Goal: Task Accomplishment & Management: Manage account settings

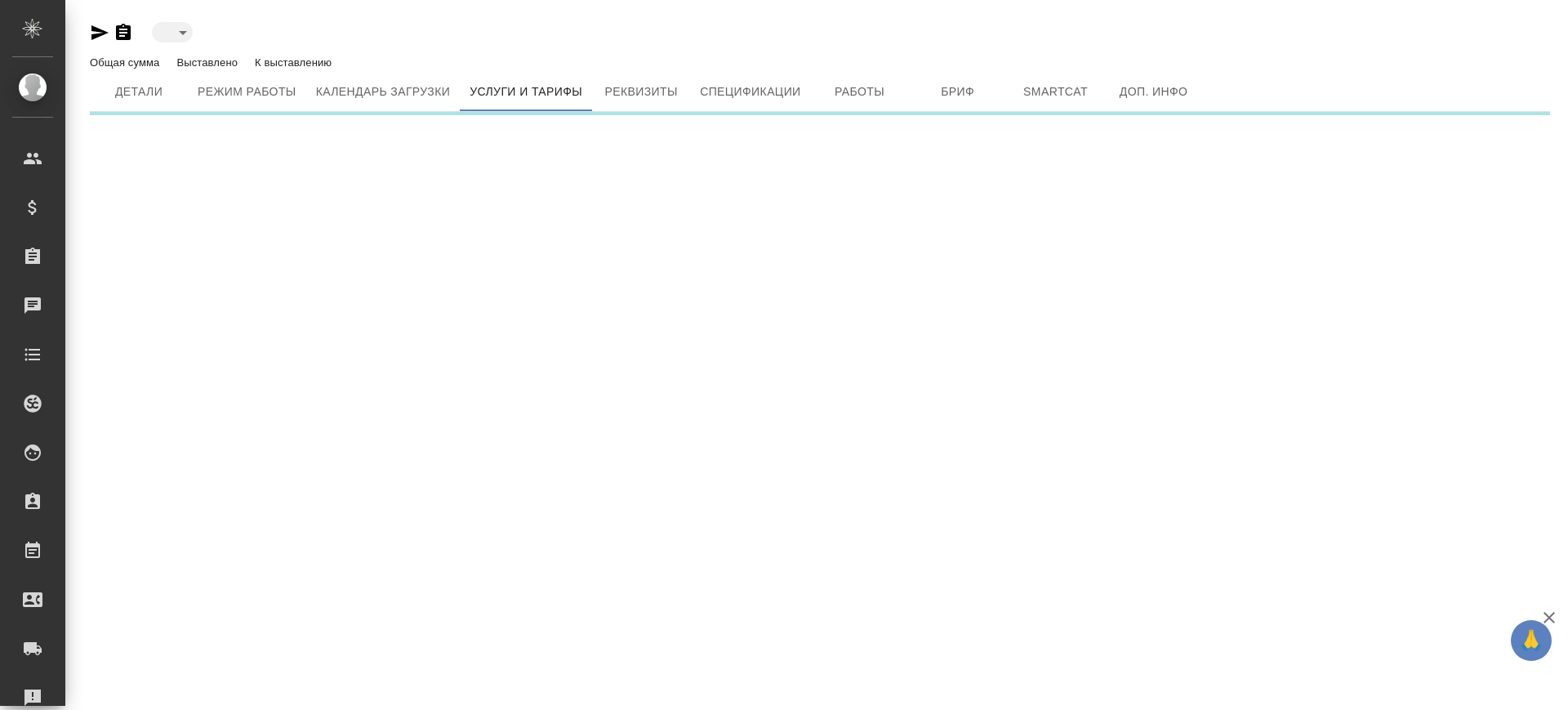
type input "inactive"
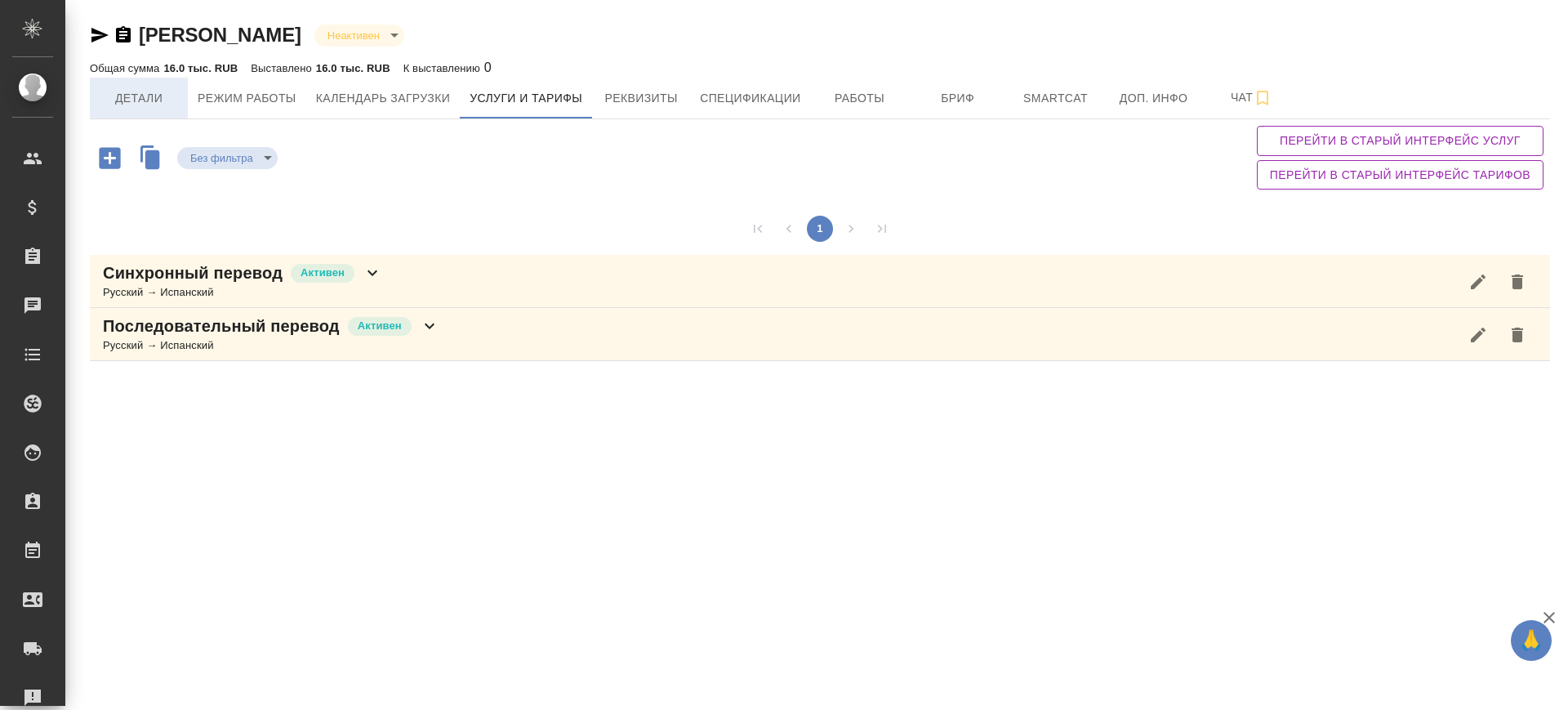
click at [105, 110] on button "Детали" at bounding box center [139, 98] width 98 height 41
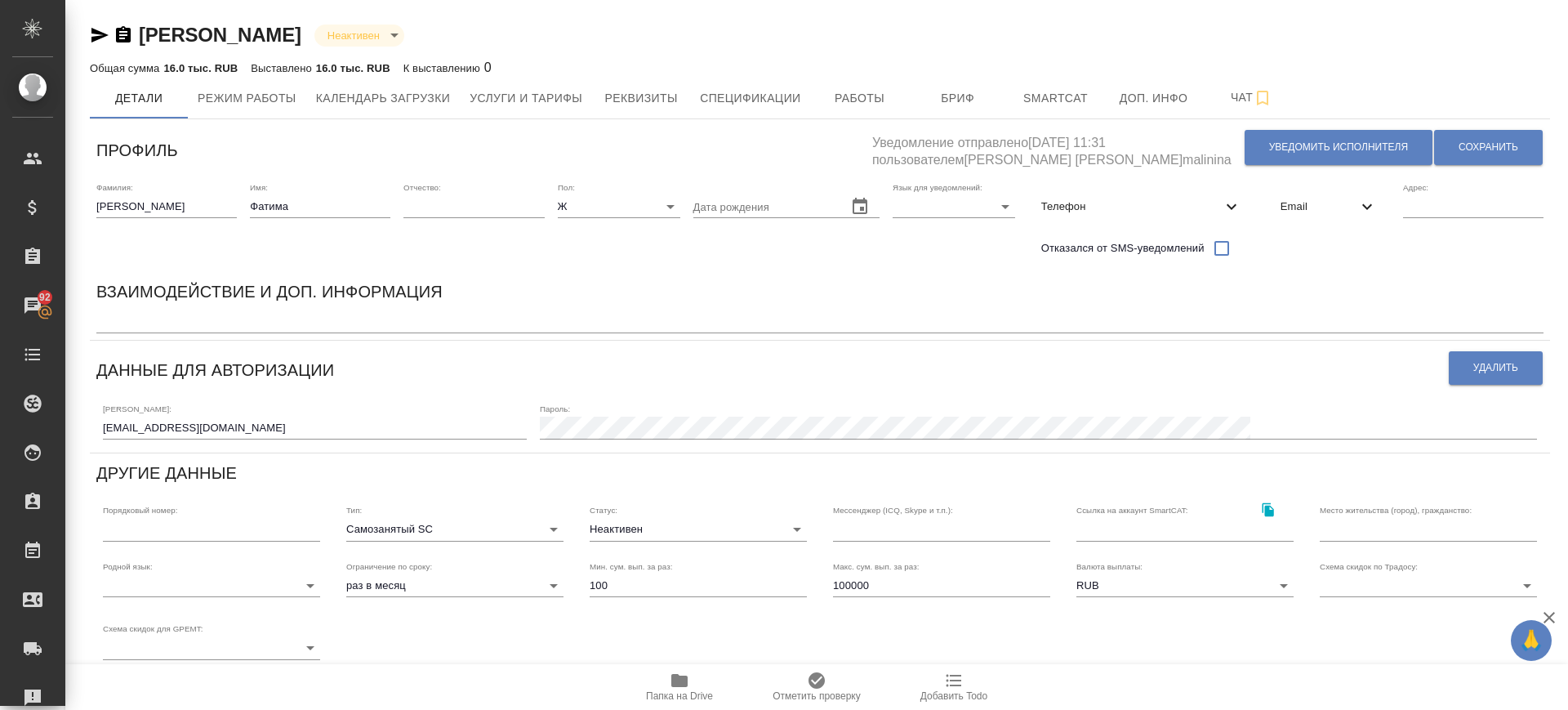
click at [677, 687] on icon "button" at bounding box center [679, 680] width 19 height 19
click at [573, 92] on span "Услуги и тарифы" at bounding box center [527, 98] width 113 height 20
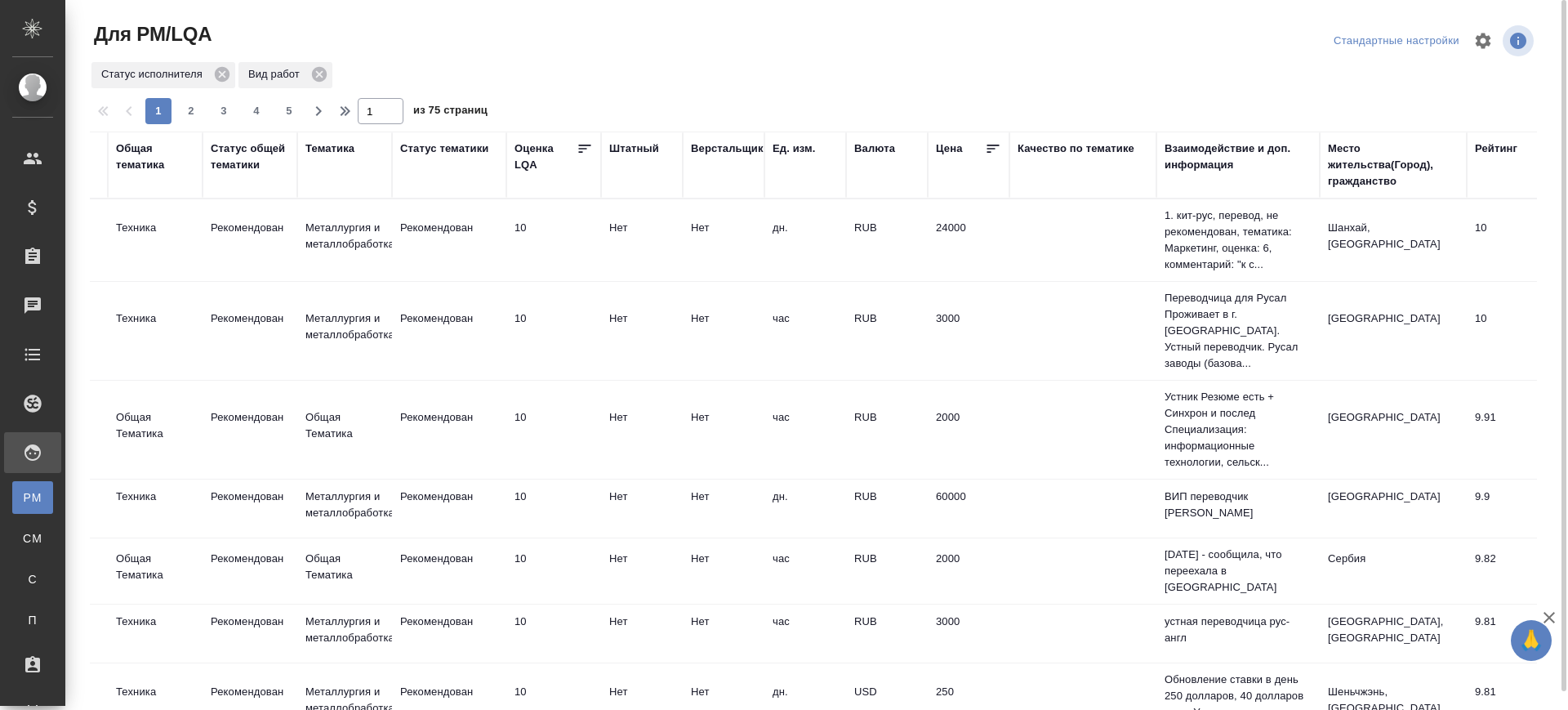
scroll to position [0, 1167]
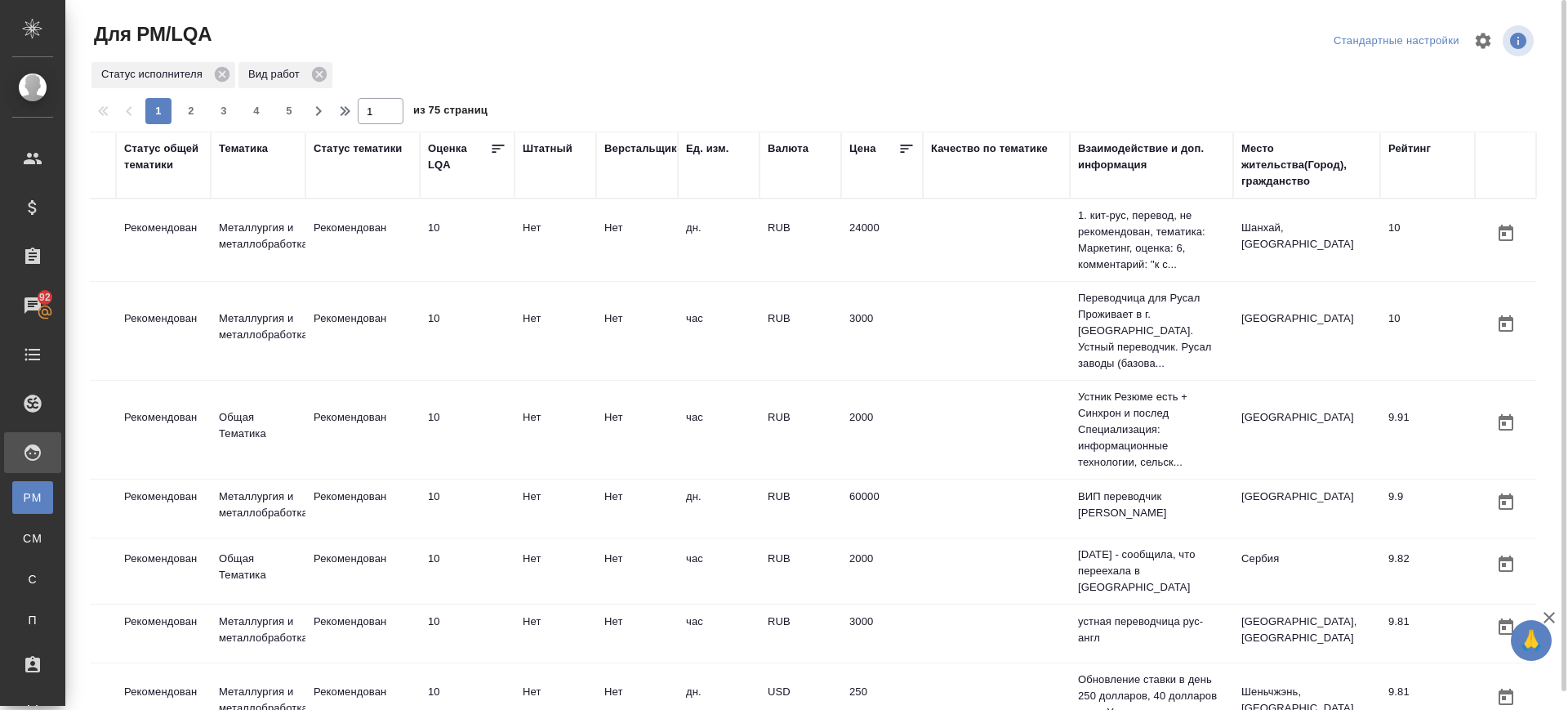
click at [1252, 163] on div "Место жительства(Город), гражданство" at bounding box center [1306, 164] width 130 height 49
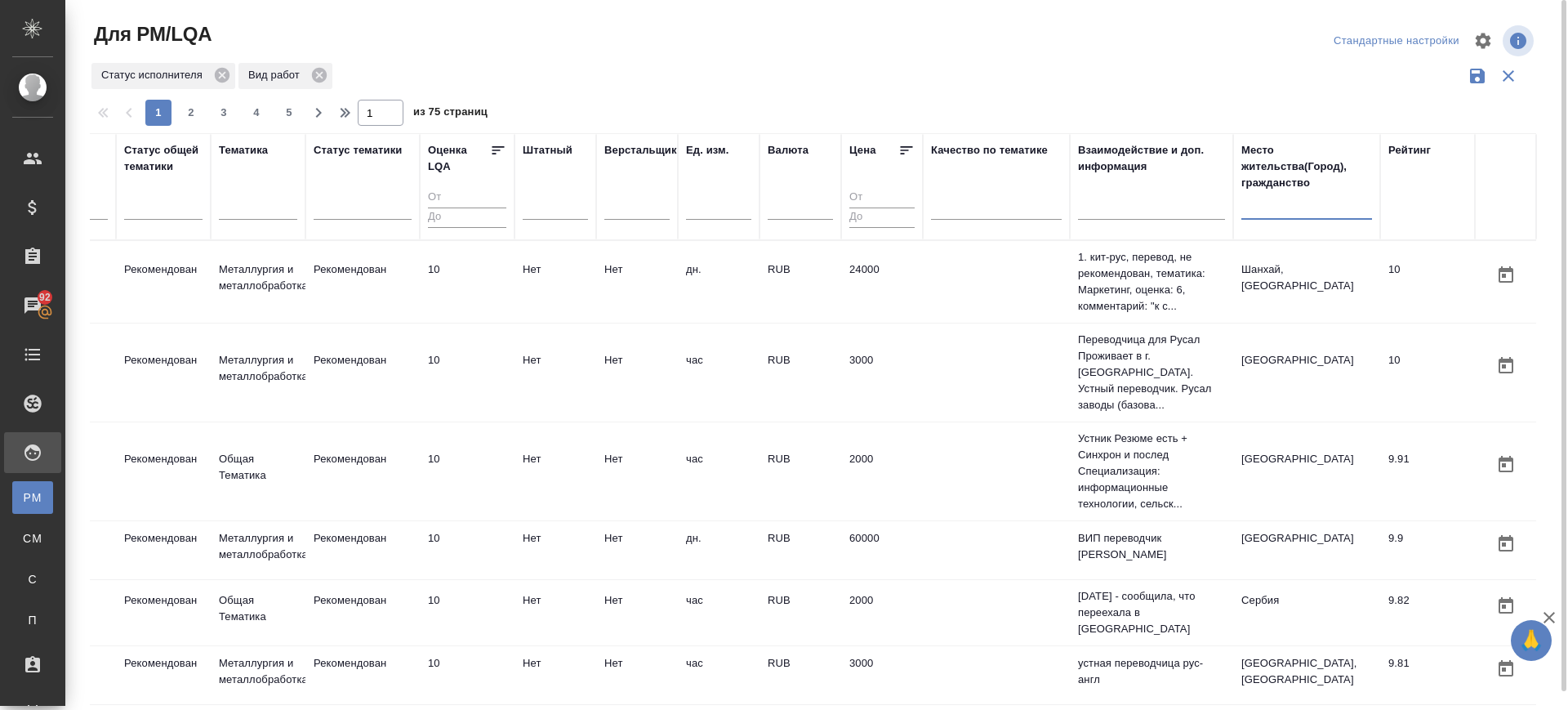
click at [1247, 212] on input "text" at bounding box center [1306, 209] width 130 height 20
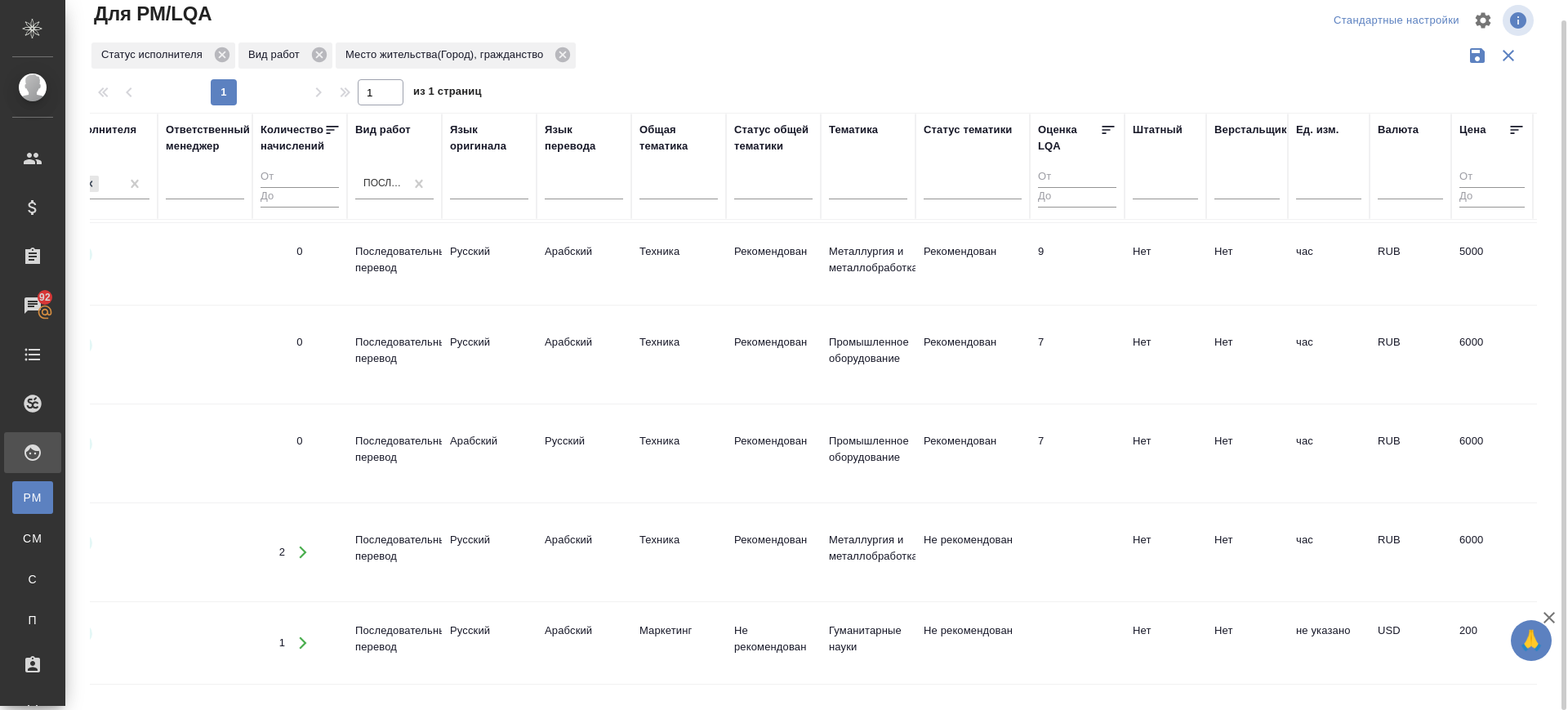
scroll to position [162, 1167]
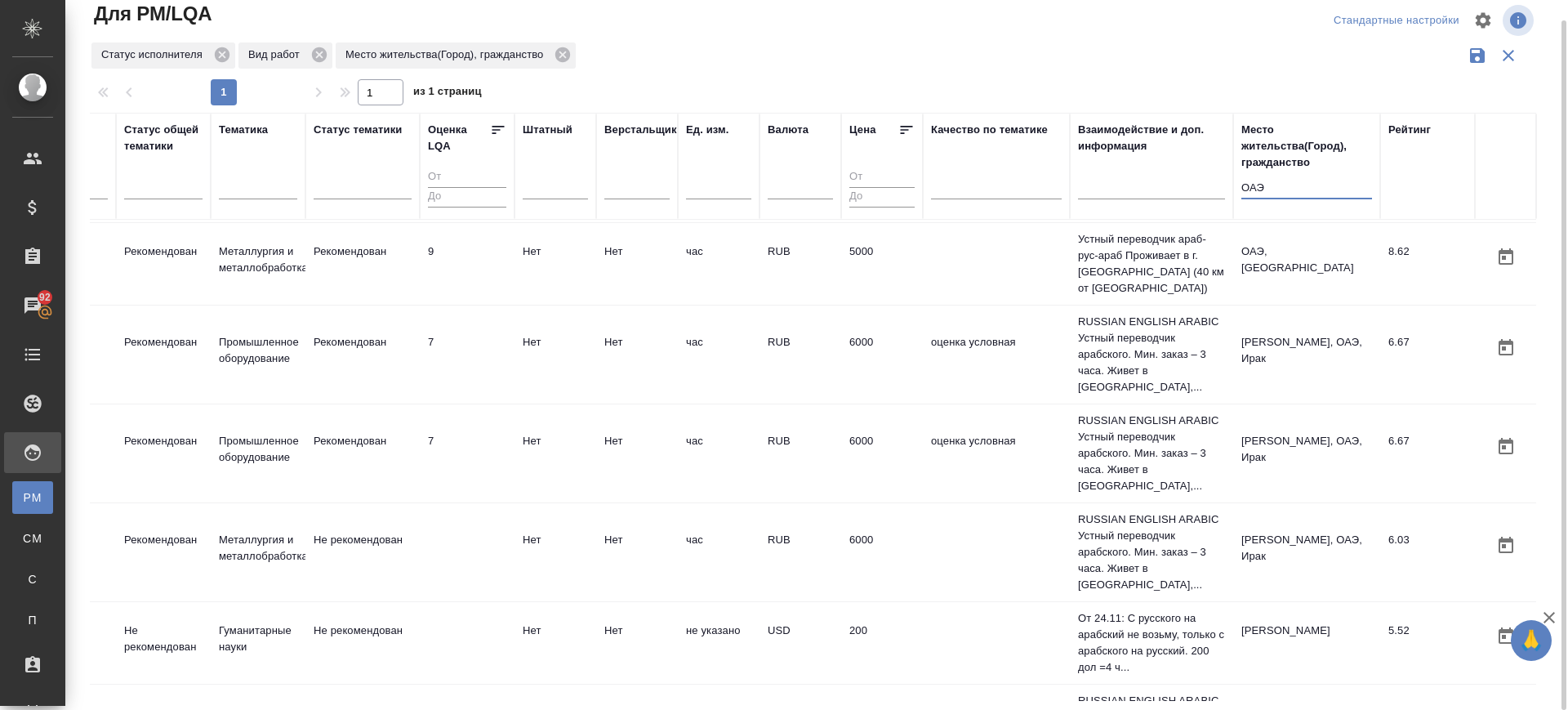
drag, startPoint x: 1263, startPoint y: 187, endPoint x: 1151, endPoint y: 188, distance: 112.0
click at [1151, 188] on tr "ФИО email Носитель языка Отдел исполнителя Статус исполнителя Активен Ответстве…" at bounding box center [237, 167] width 2598 height 107
type input "re"
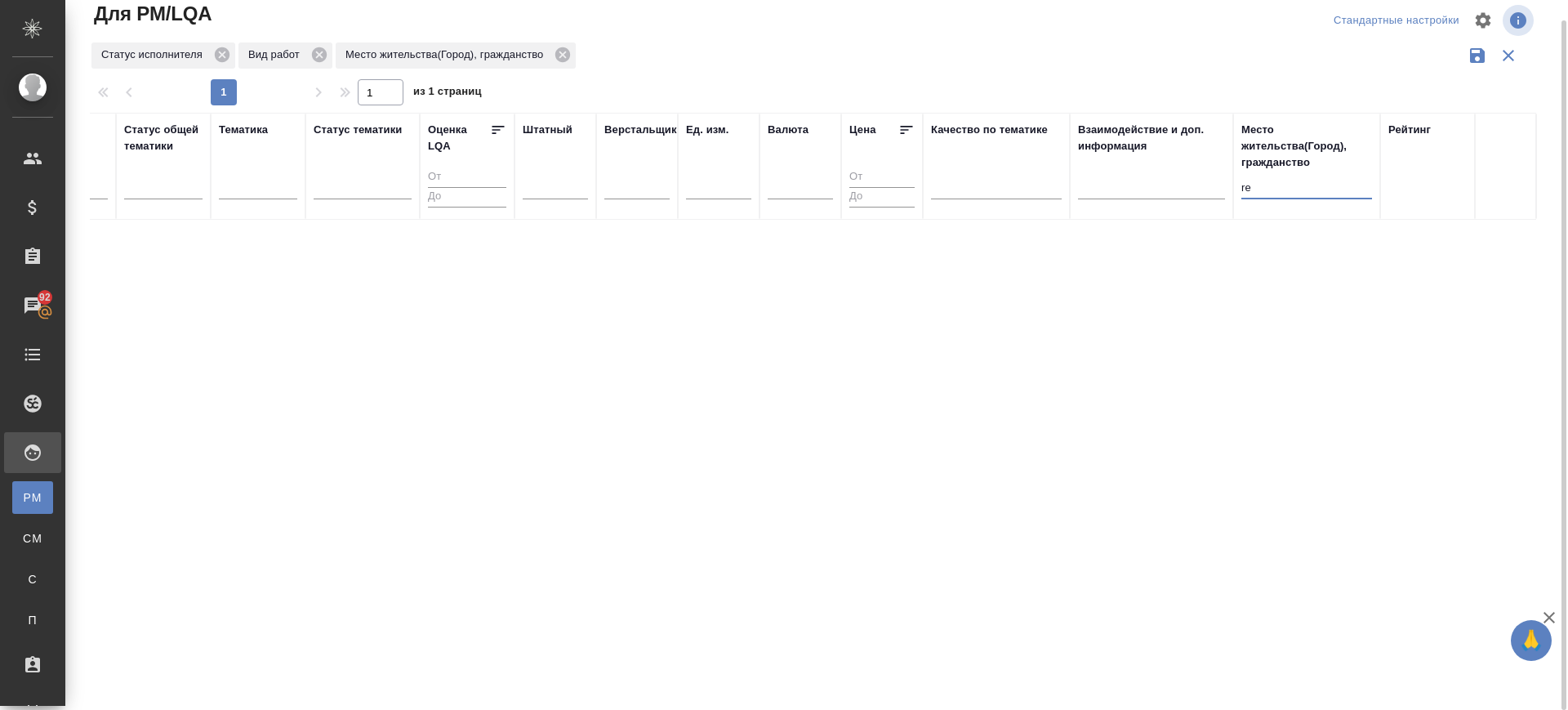
scroll to position [0, 1152]
drag, startPoint x: 1285, startPoint y: 190, endPoint x: 1155, endPoint y: 200, distance: 130.4
click at [1155, 200] on tr "ФИО email Носитель языка Отдел исполнителя Статус исполнителя Активен Ответстве…" at bounding box center [237, 167] width 2598 height 107
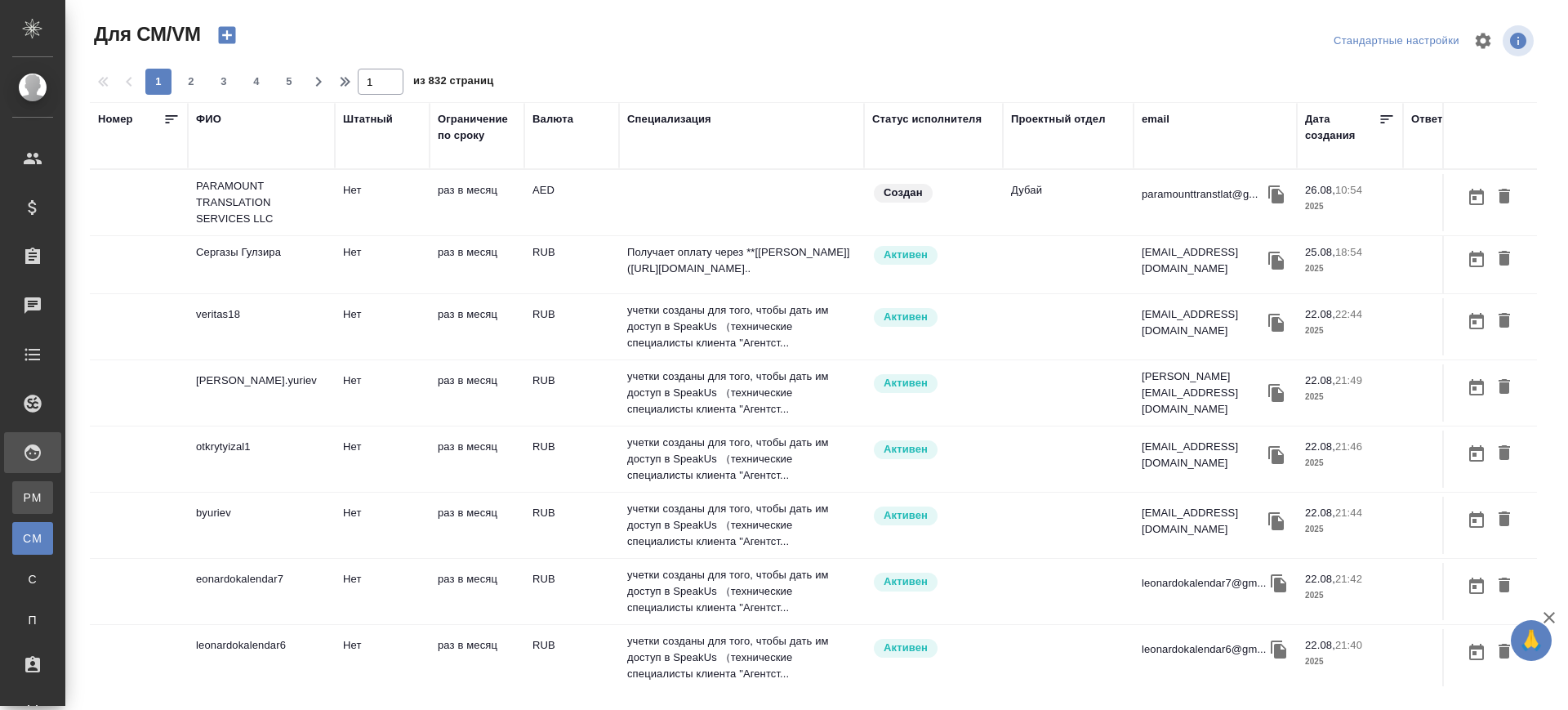
click at [33, 498] on span "PM" at bounding box center [33, 497] width 25 height 16
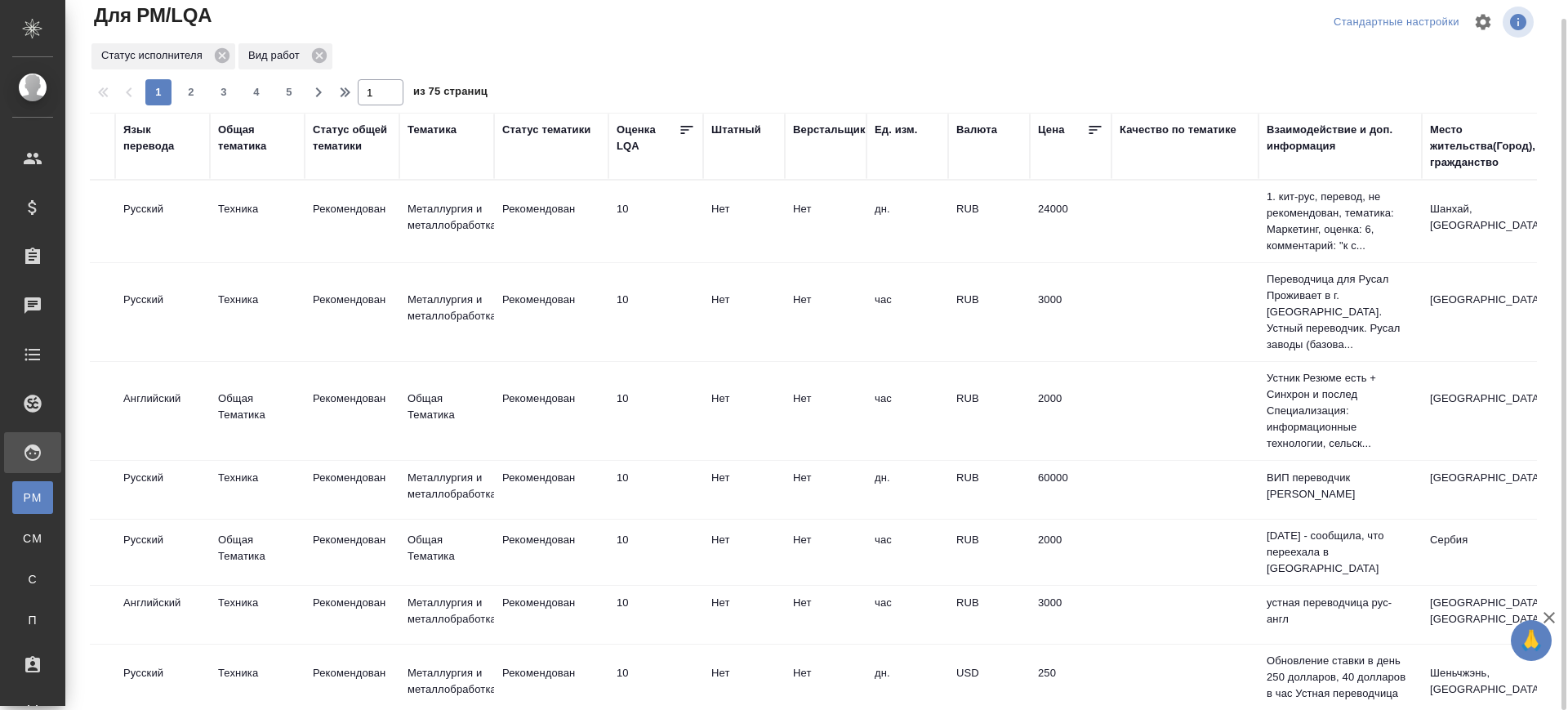
scroll to position [0, 1039]
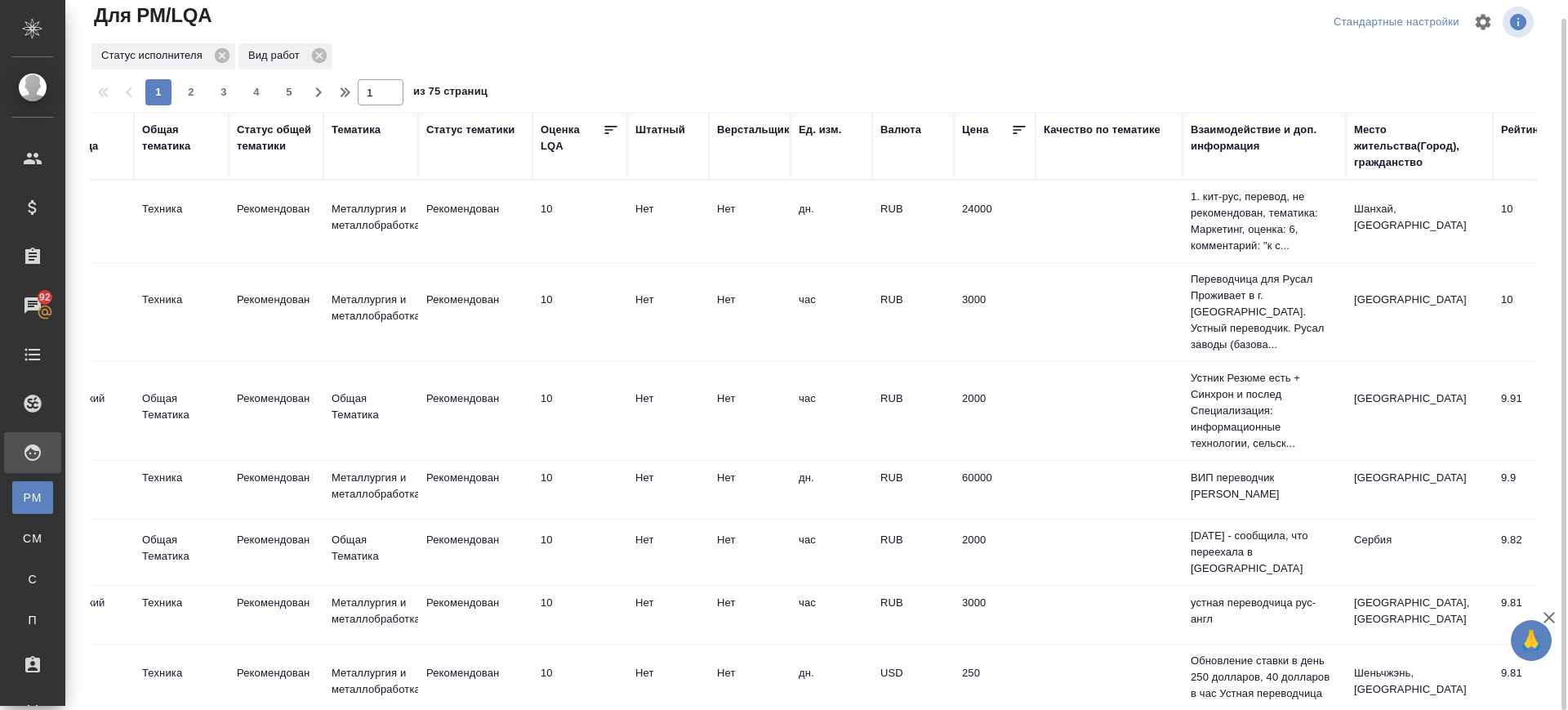
click at [1384, 138] on div "Место жительства(Город), гражданство" at bounding box center [1419, 146] width 130 height 49
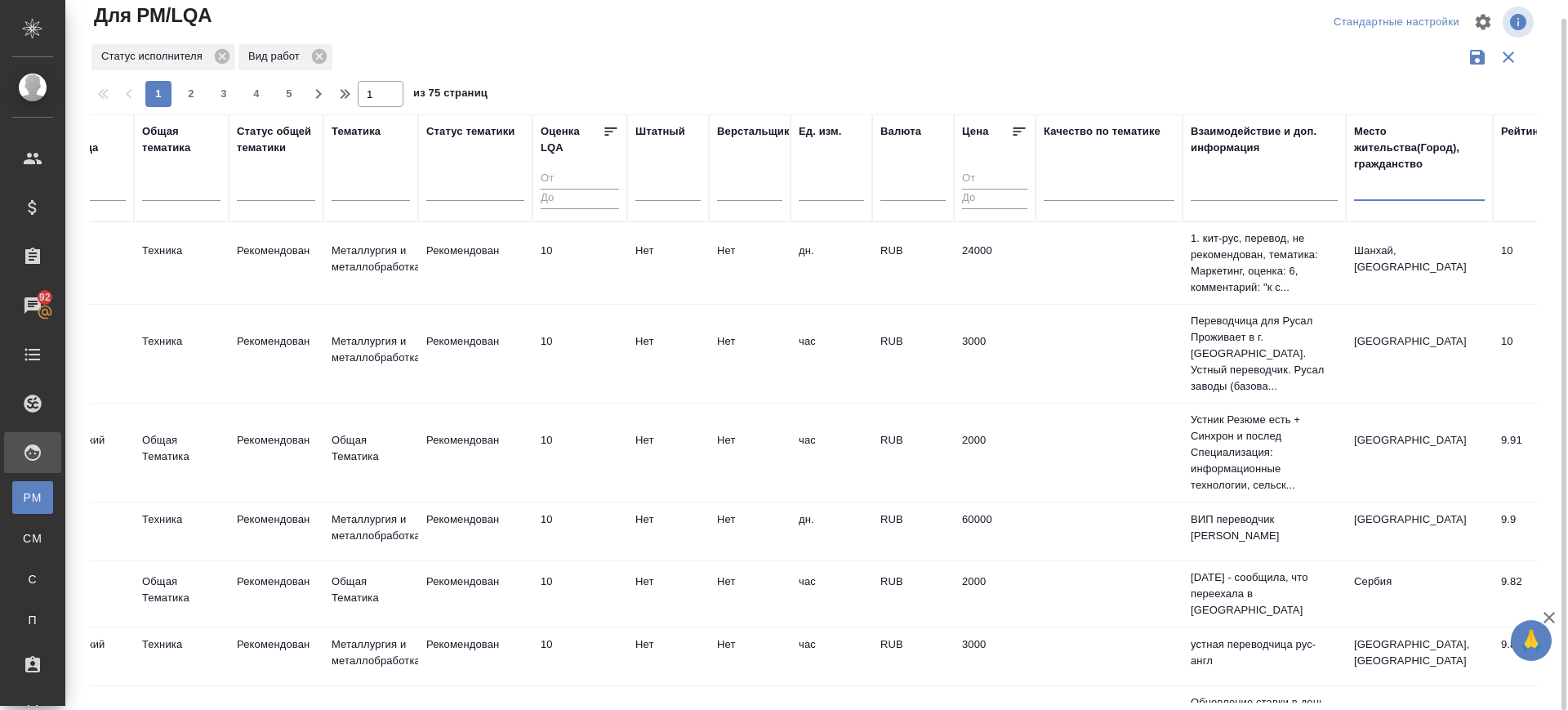
click at [1392, 186] on input "text" at bounding box center [1419, 190] width 130 height 20
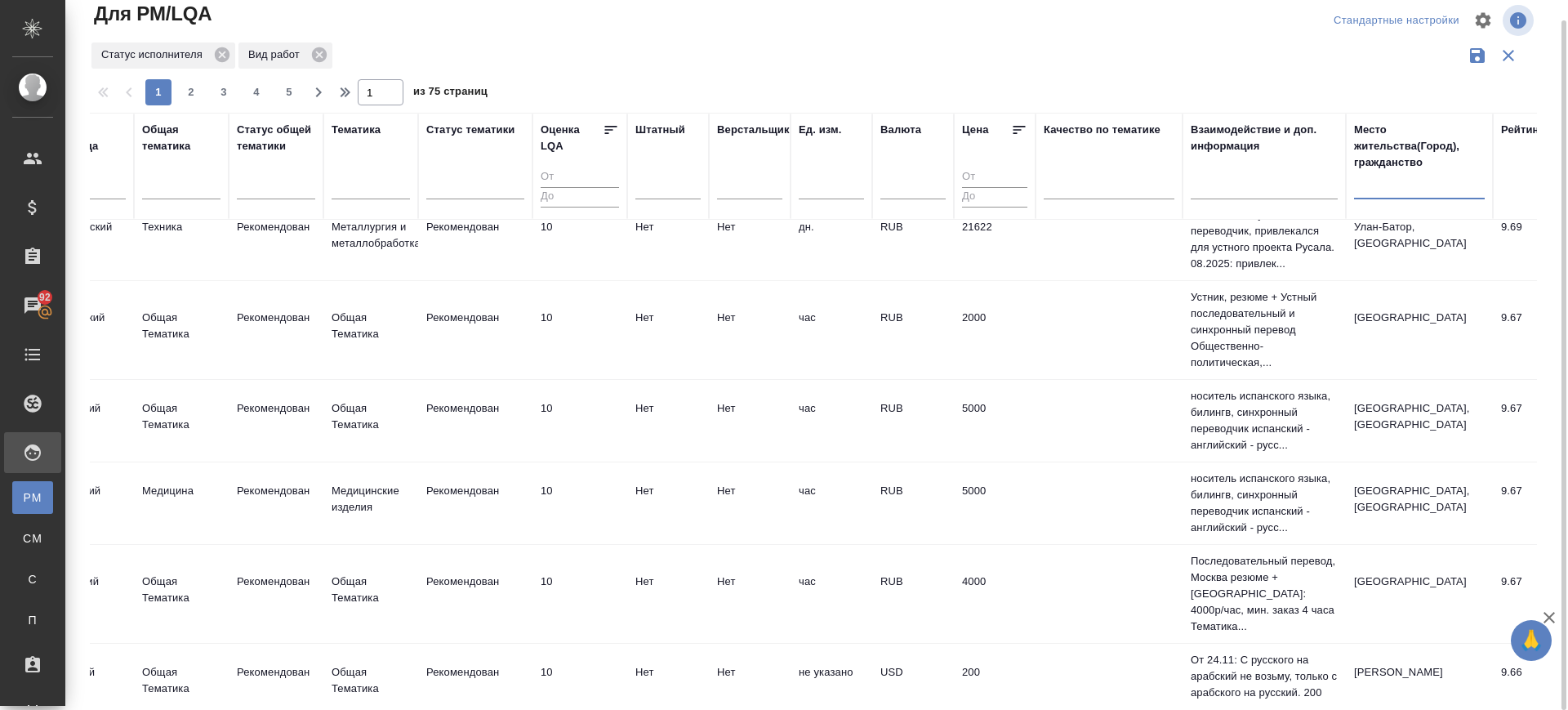
scroll to position [1124, 1039]
click at [1367, 184] on input "text" at bounding box center [1419, 188] width 130 height 20
type input "J"
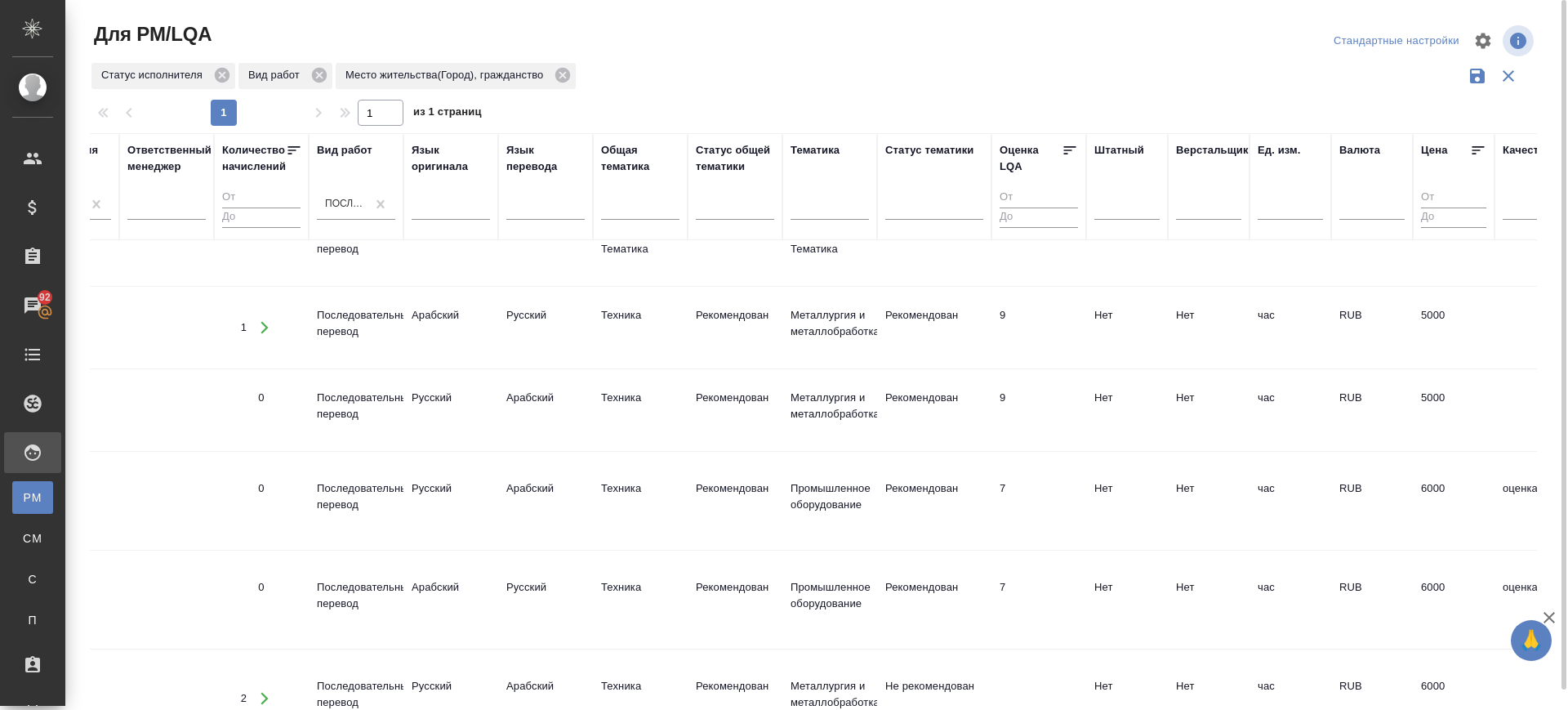
scroll to position [0, 580]
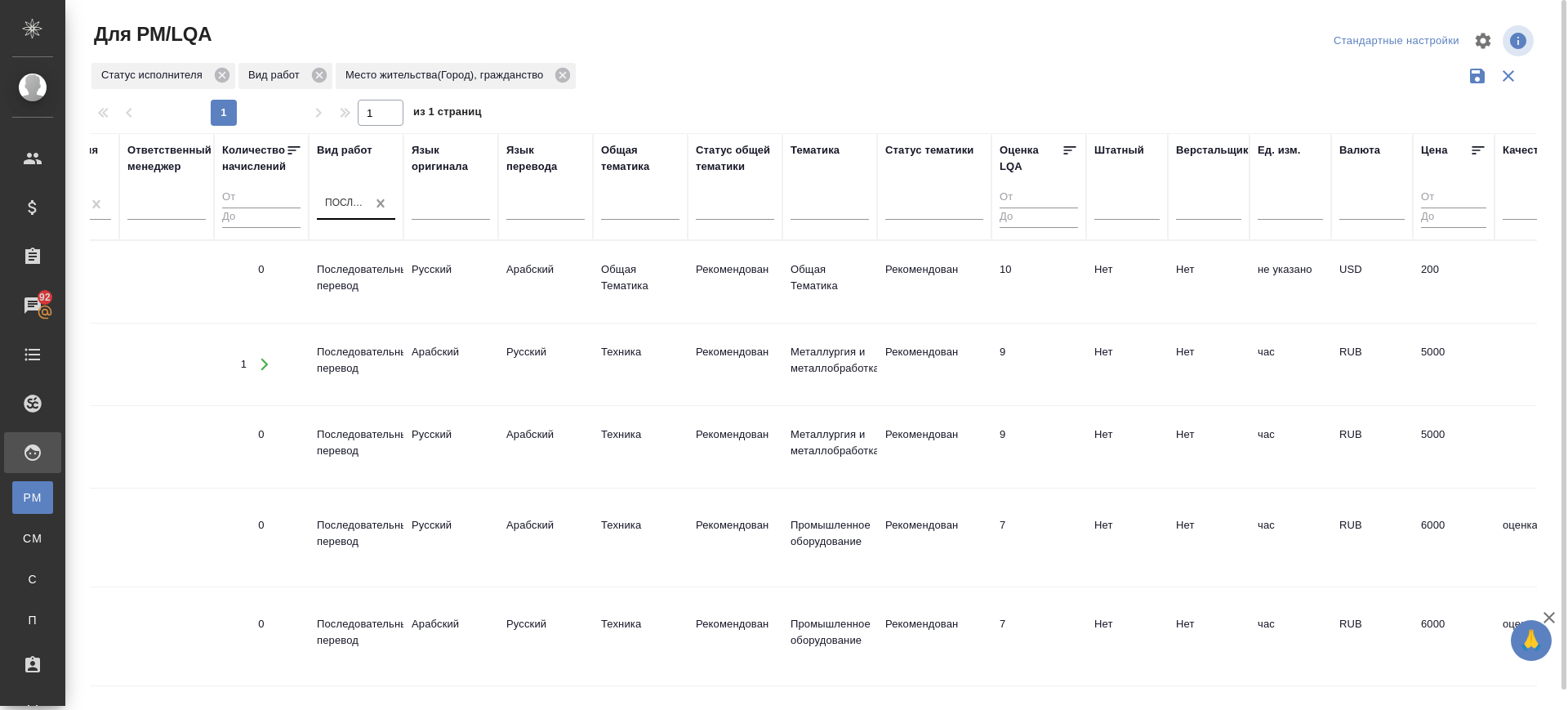
type input "ОАЭ"
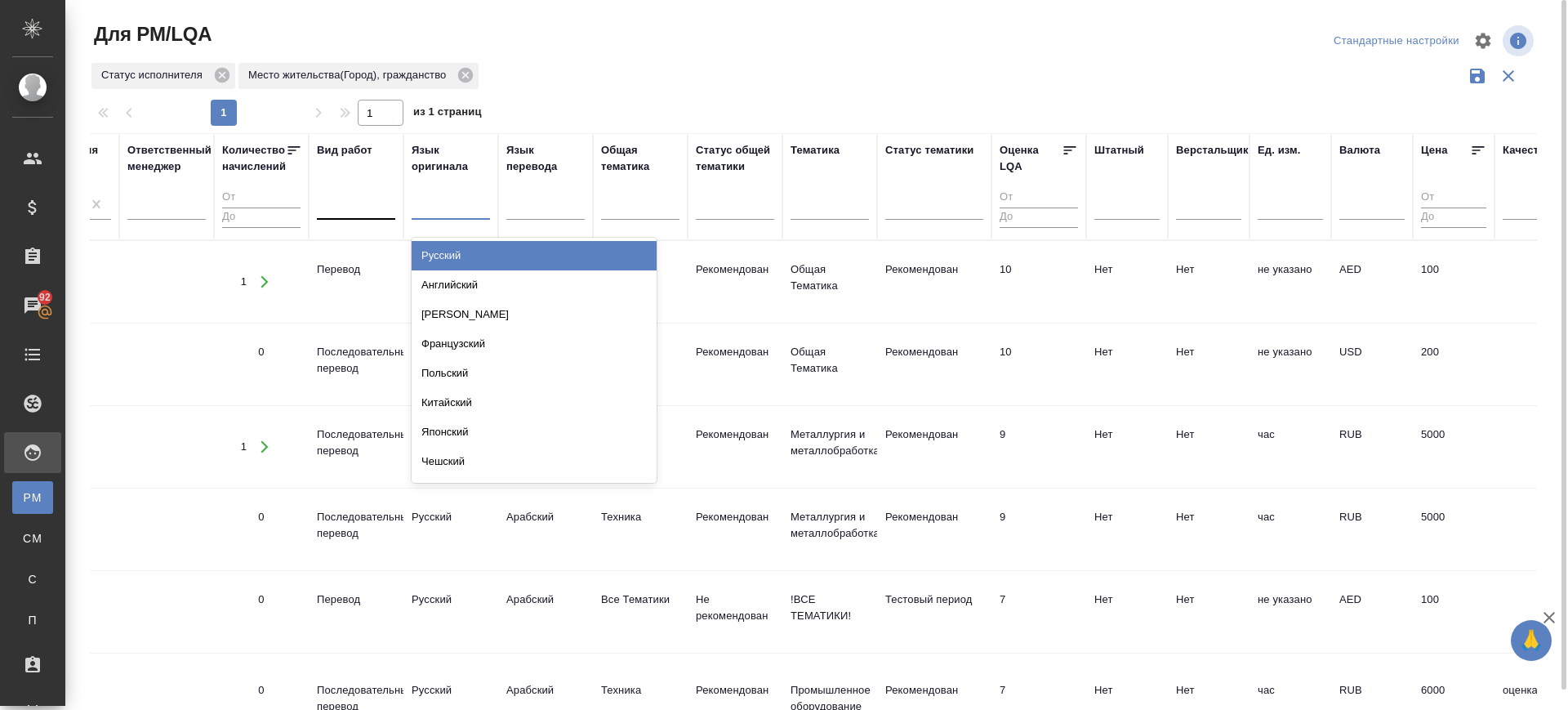
click at [442, 212] on div at bounding box center [451, 203] width 79 height 24
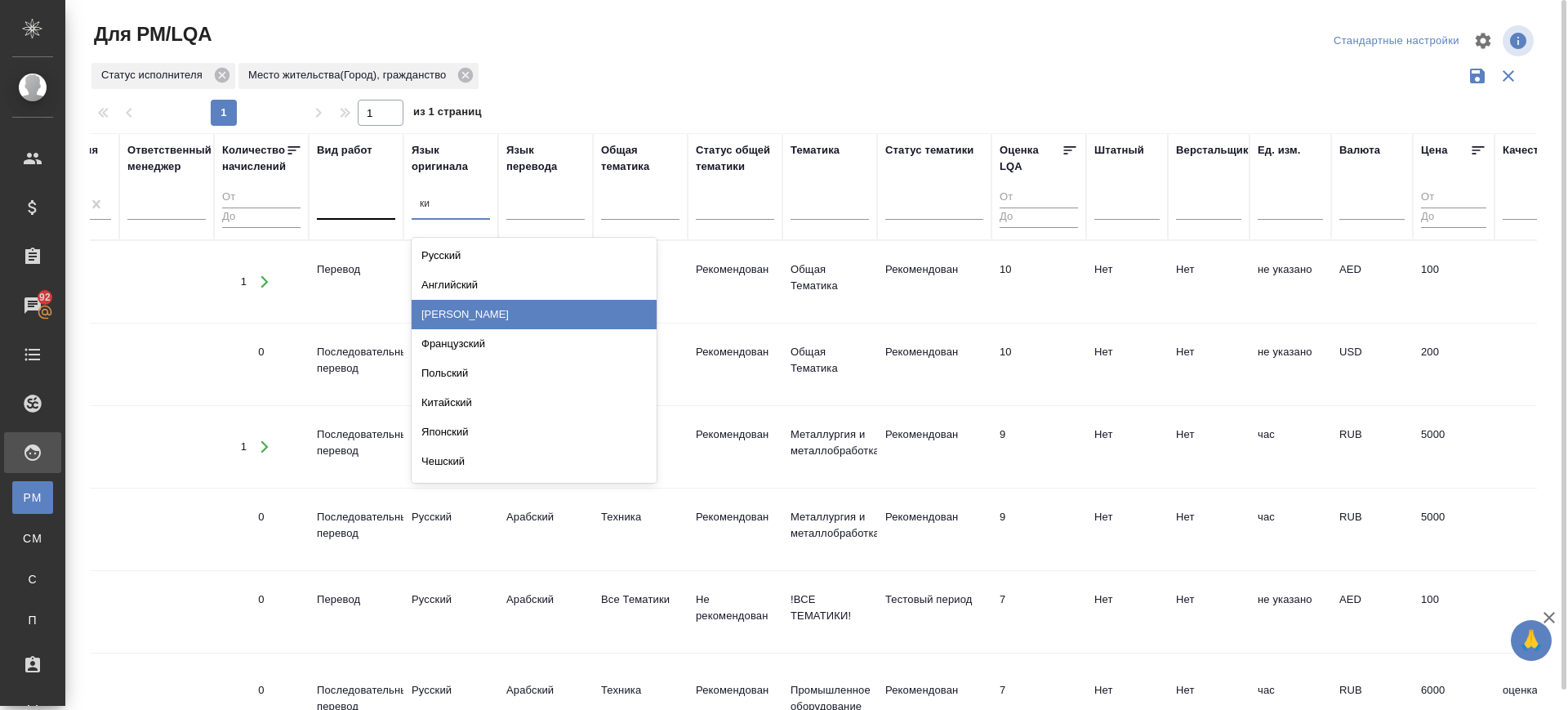
type input "кит"
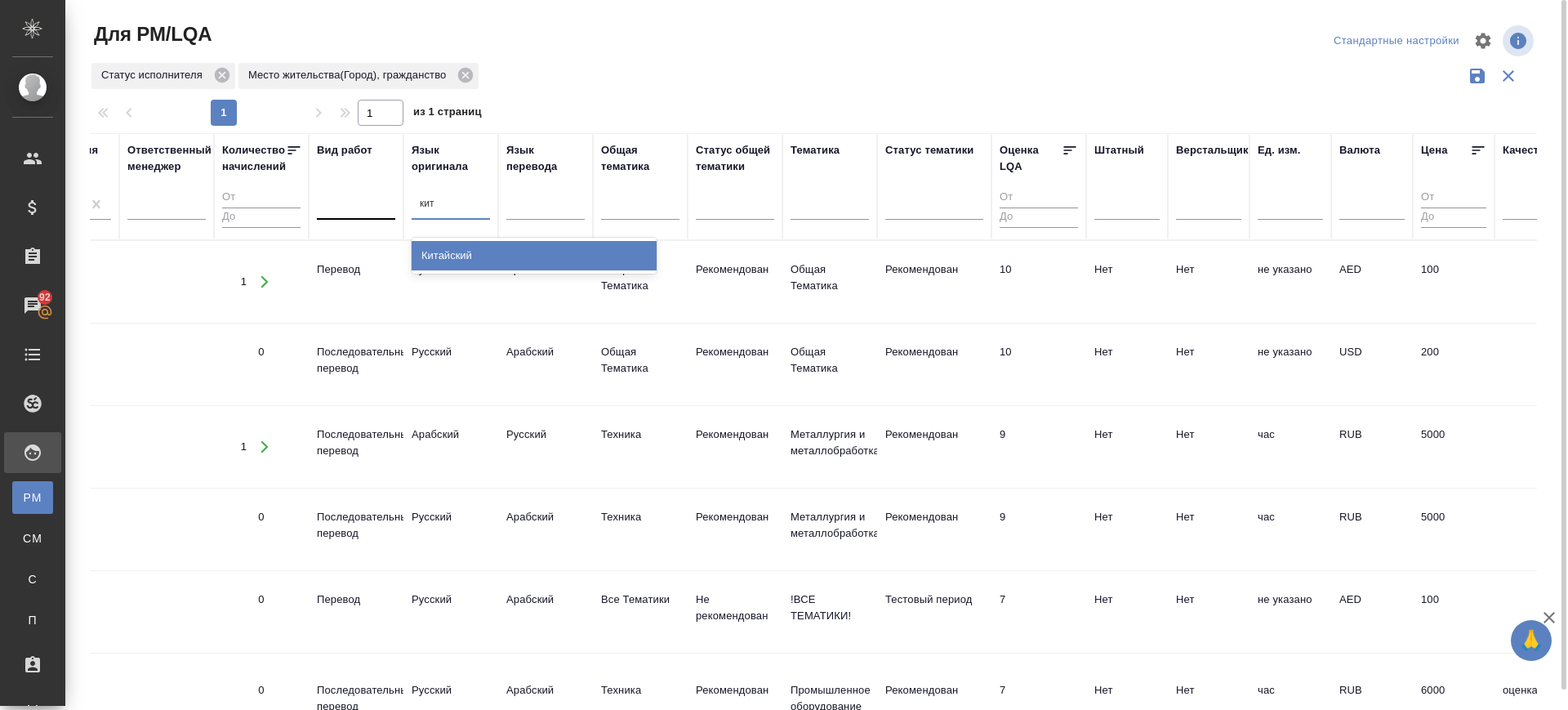
click at [462, 256] on div "Китайский" at bounding box center [533, 255] width 245 height 30
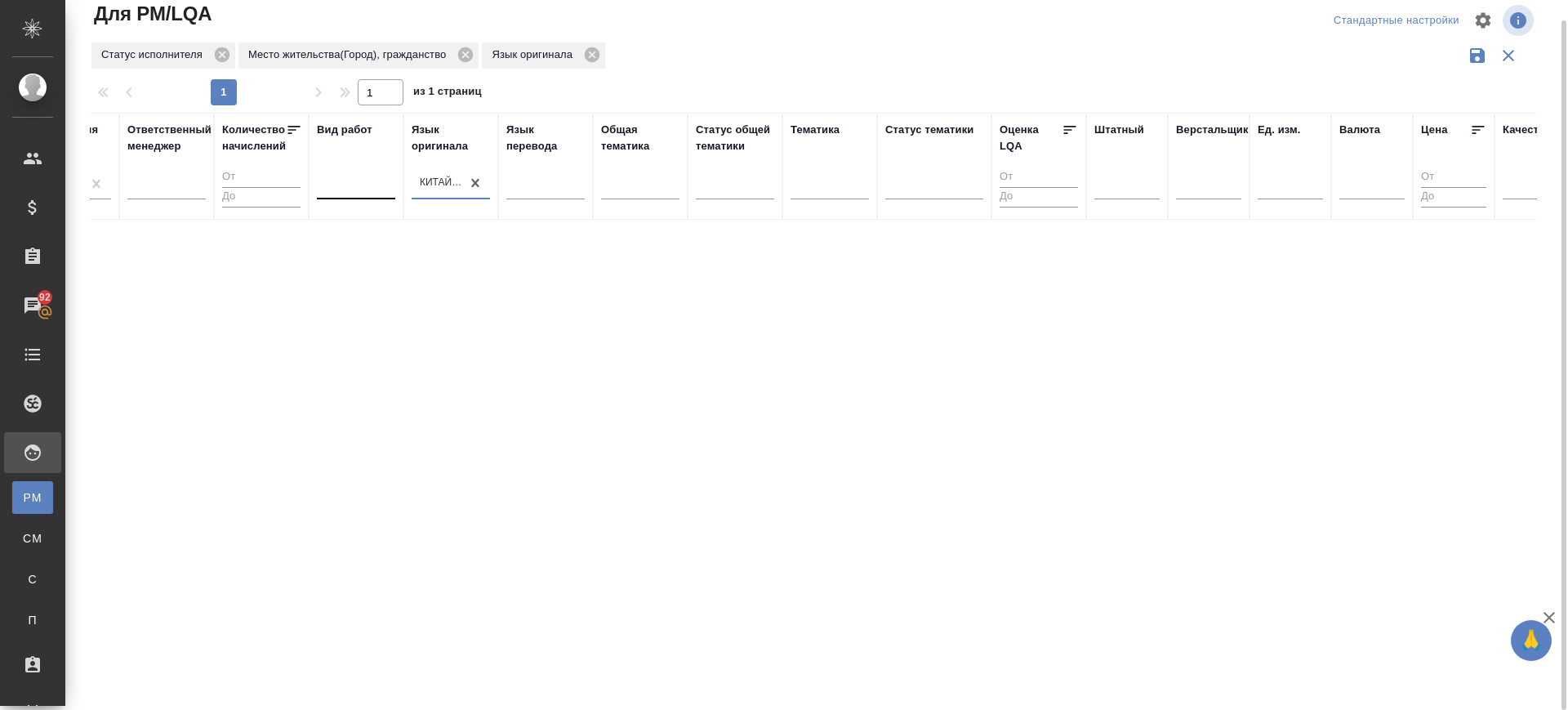
scroll to position [0, 1152]
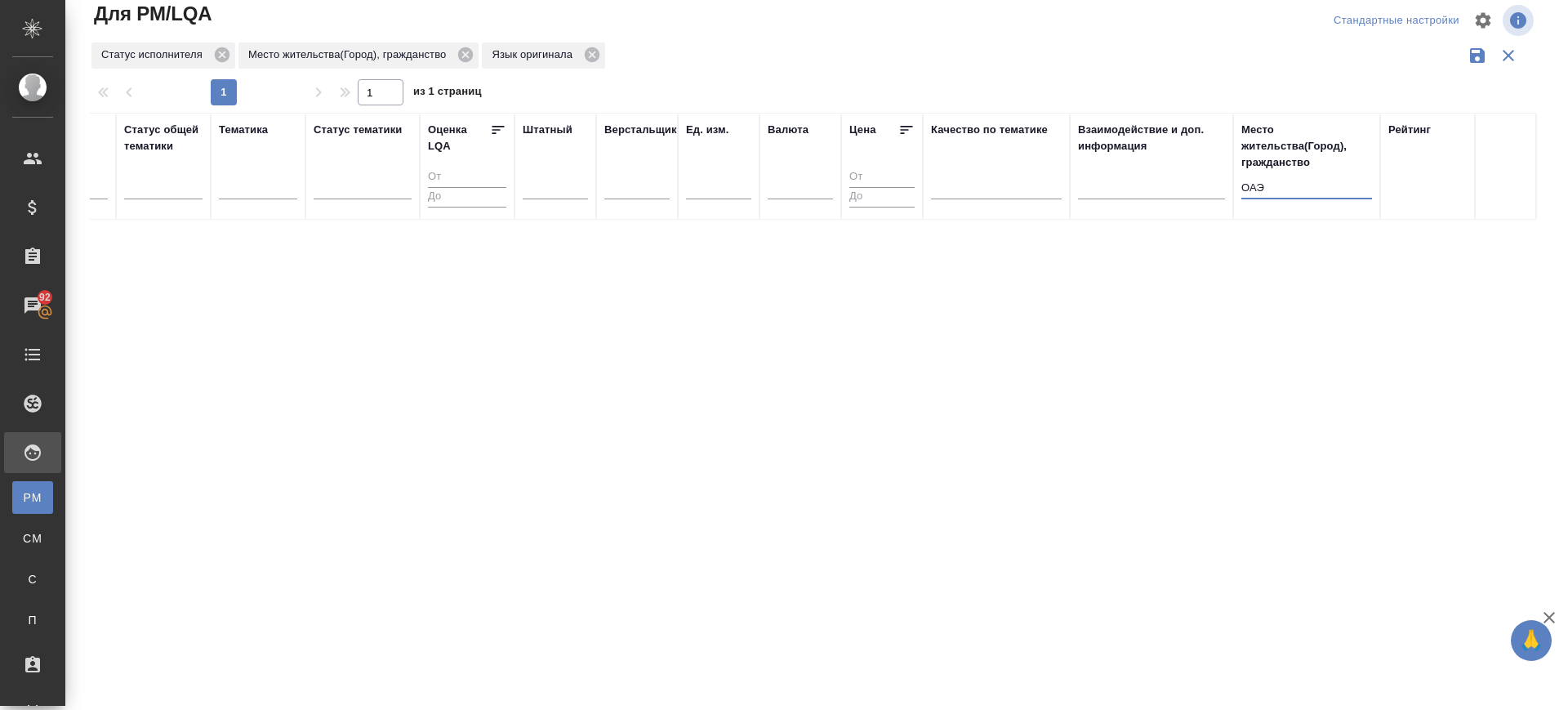
drag, startPoint x: 1286, startPoint y: 186, endPoint x: 1189, endPoint y: 160, distance: 100.4
click at [1191, 162] on tr "ФИО email Носитель языка Отдел исполнителя Статус исполнителя Активен Ответстве…" at bounding box center [237, 167] width 2598 height 107
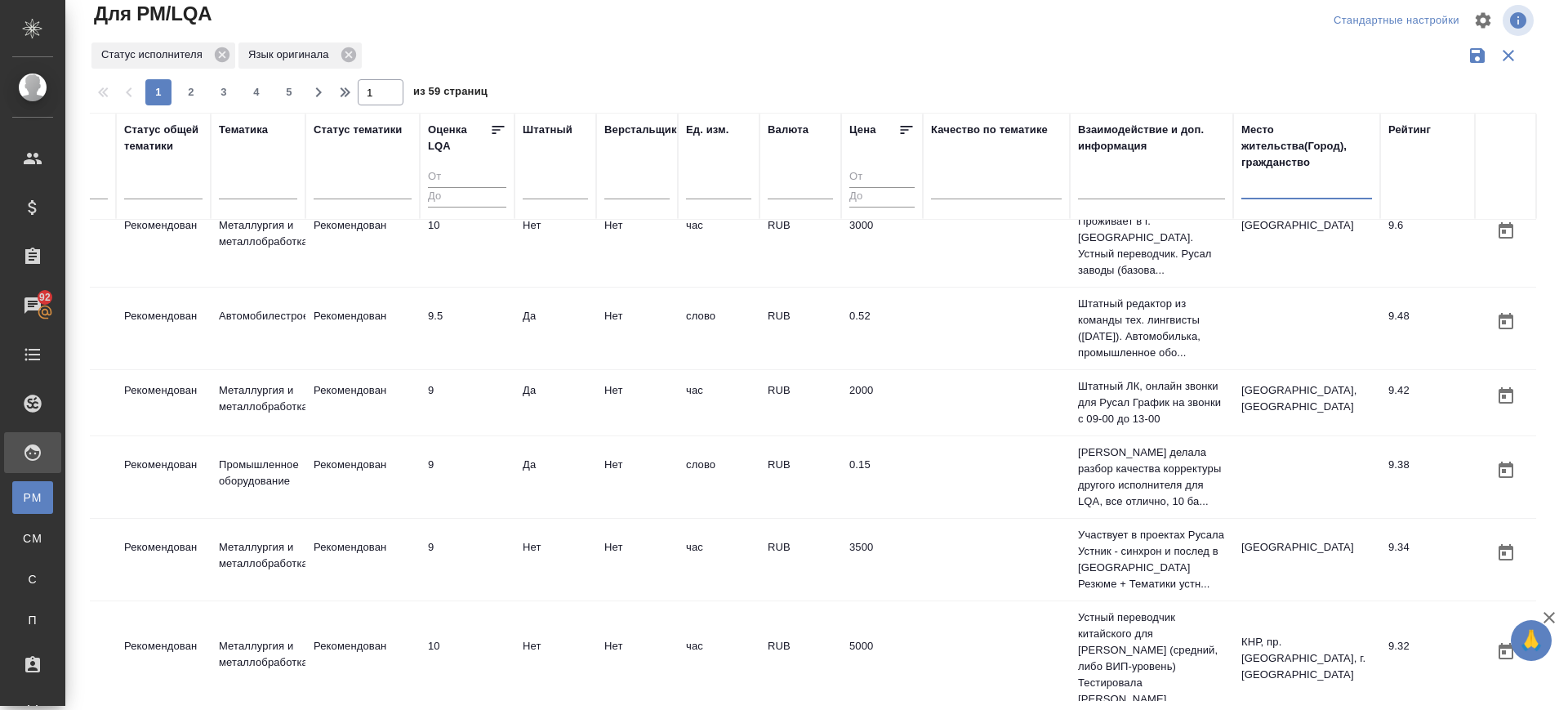
scroll to position [1623, 1152]
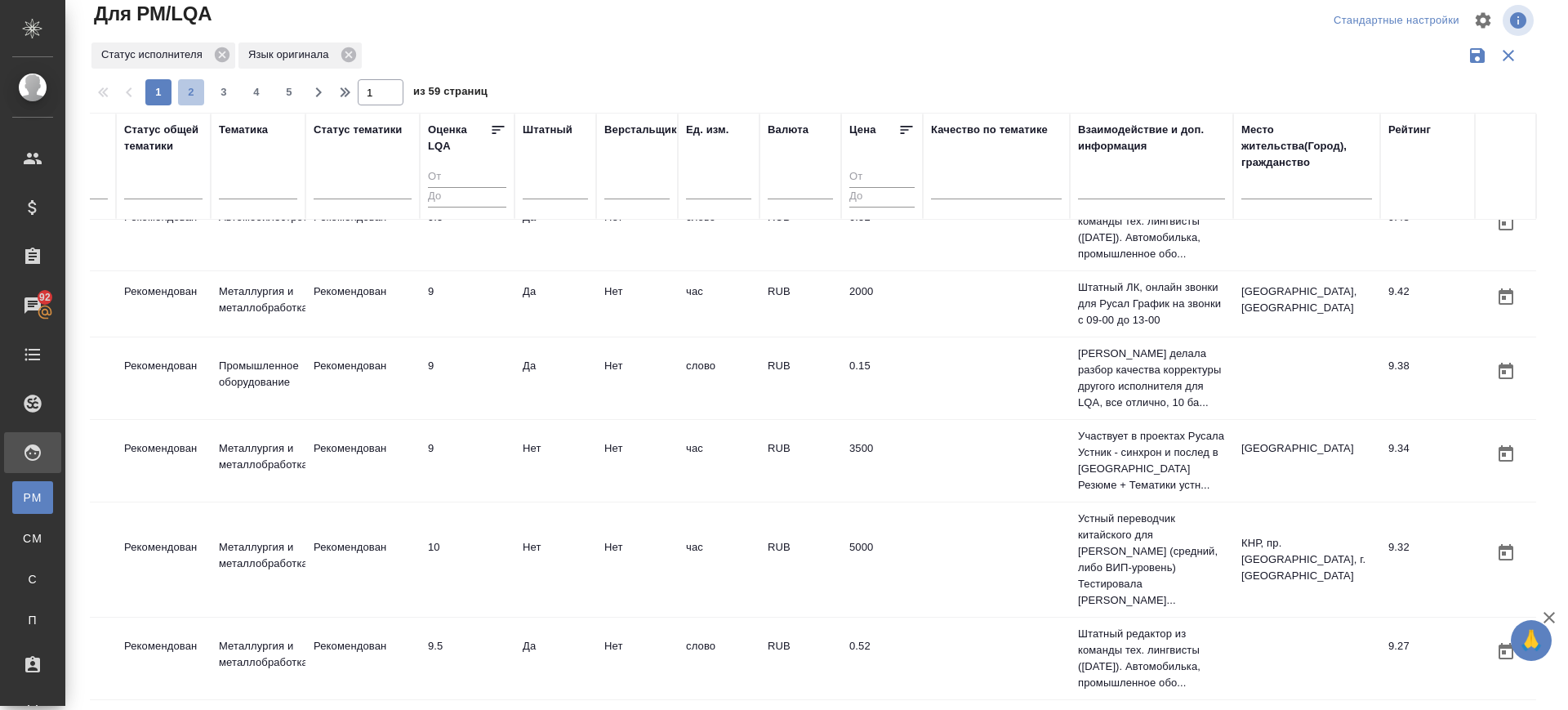
click at [198, 95] on span "2" at bounding box center [191, 92] width 26 height 16
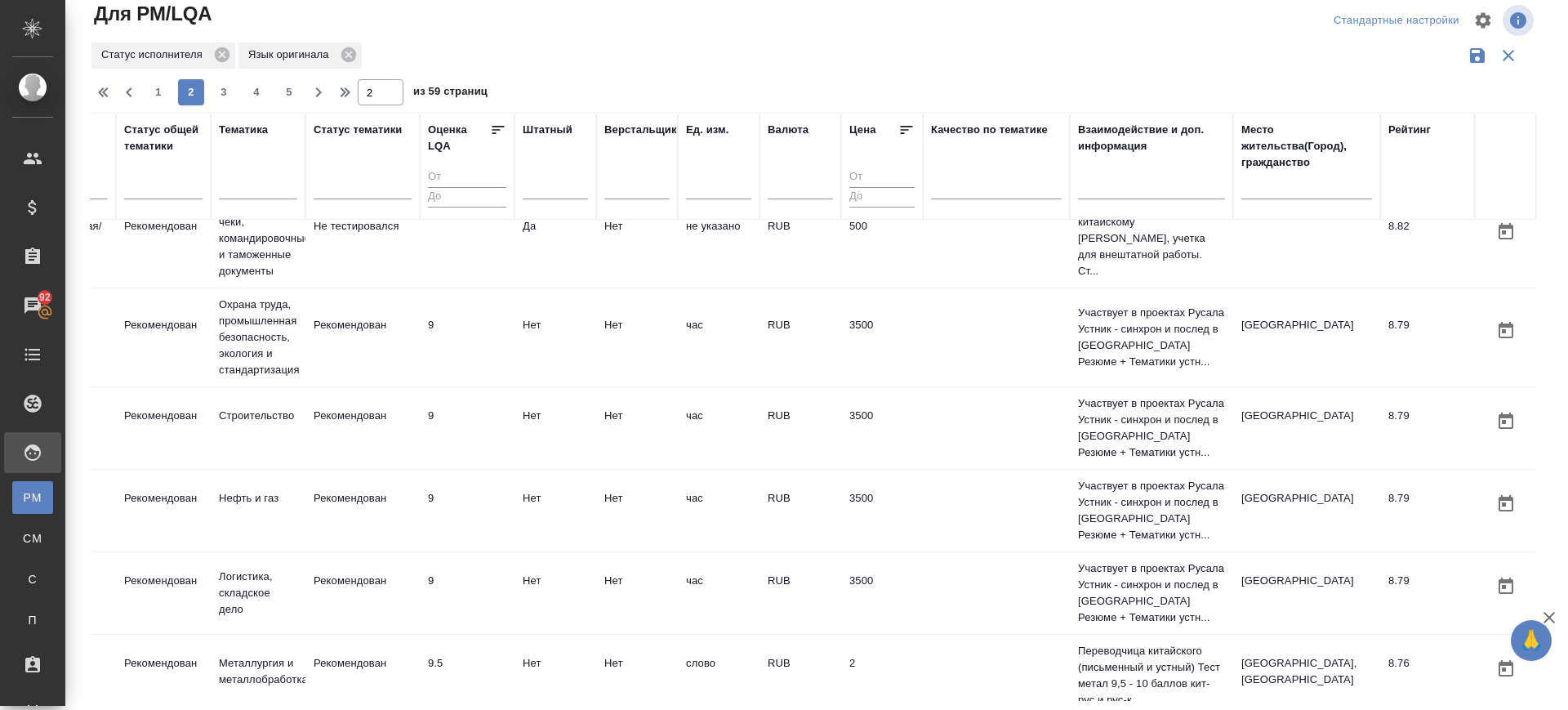
scroll to position [1664, 1152]
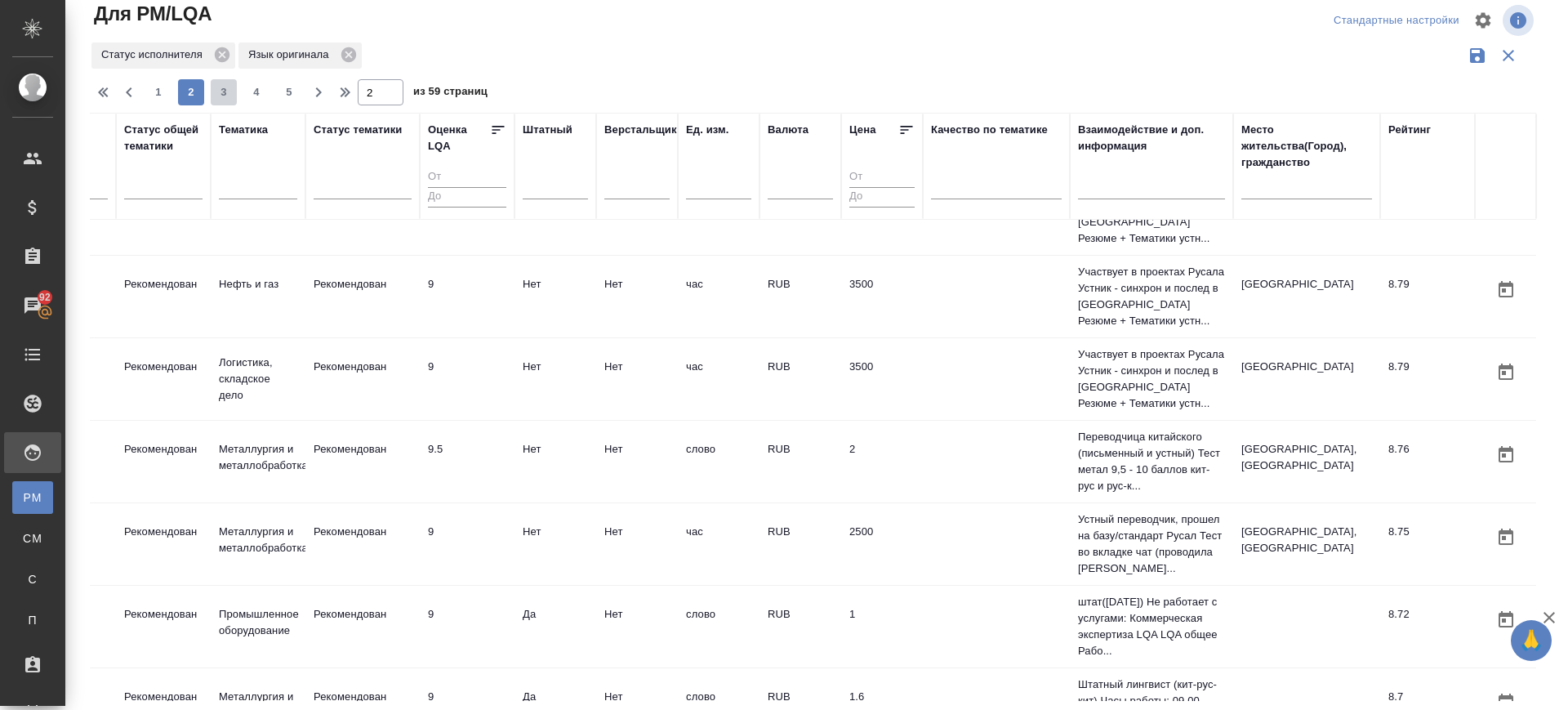
drag, startPoint x: 223, startPoint y: 90, endPoint x: 1196, endPoint y: 315, distance: 998.7
click at [223, 89] on span "3" at bounding box center [223, 92] width 26 height 16
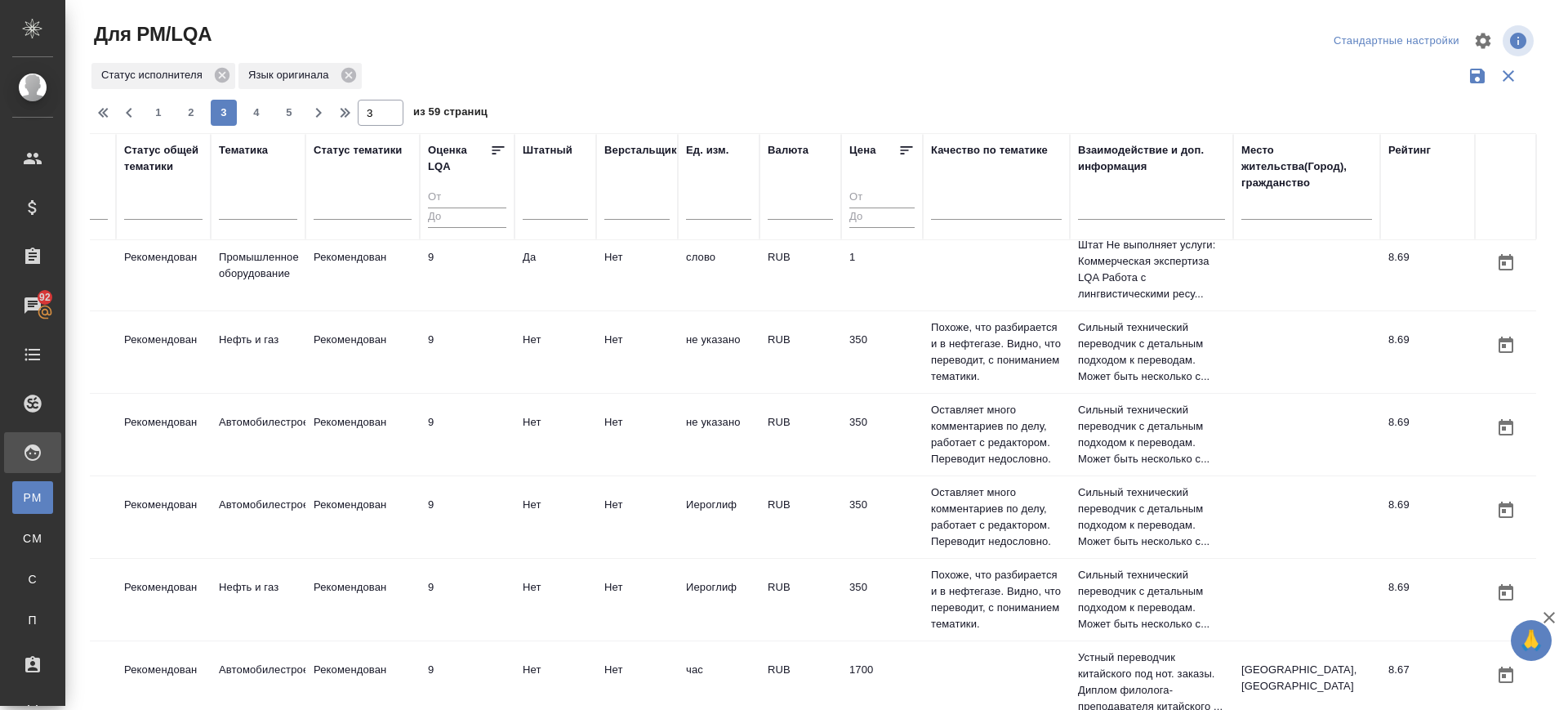
scroll to position [0, 1152]
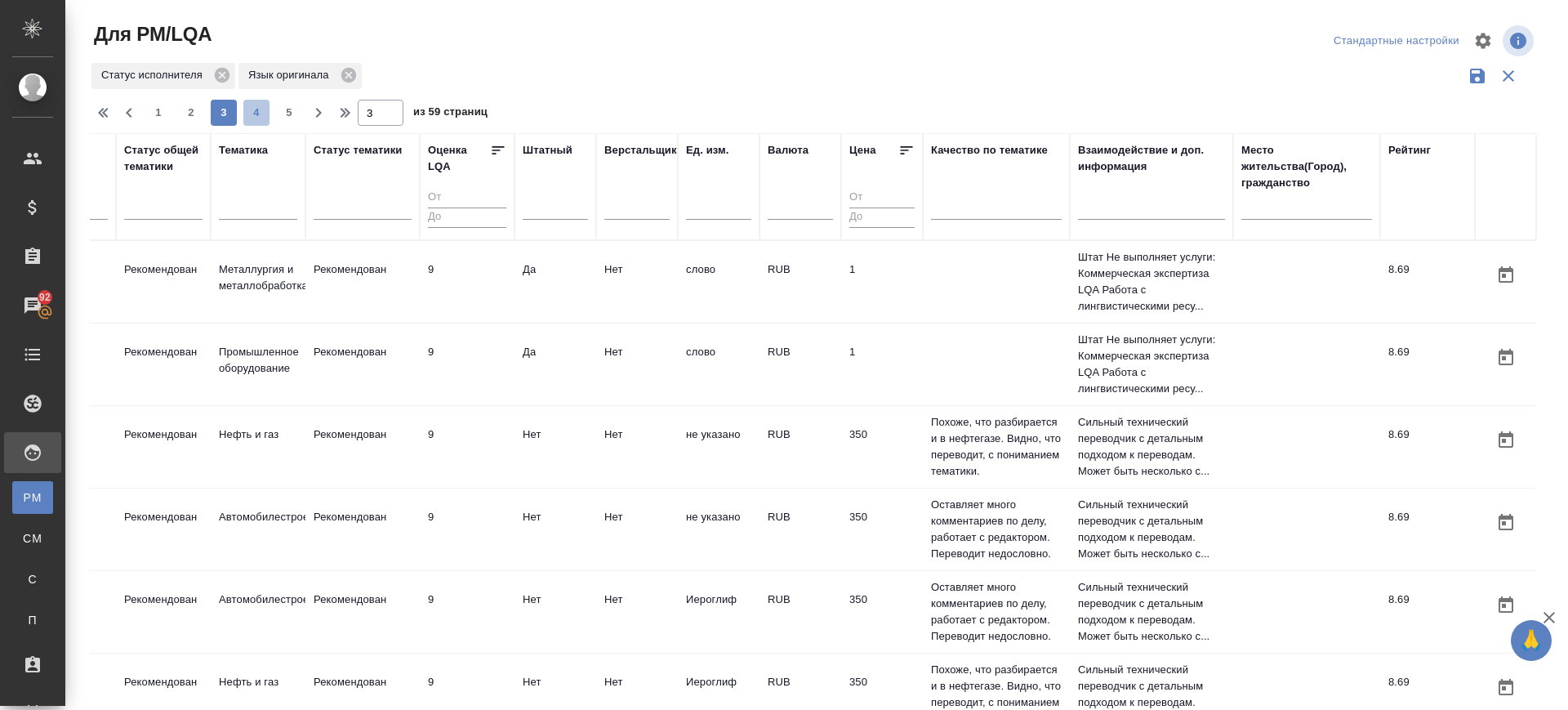
click at [246, 112] on span "4" at bounding box center [256, 112] width 26 height 16
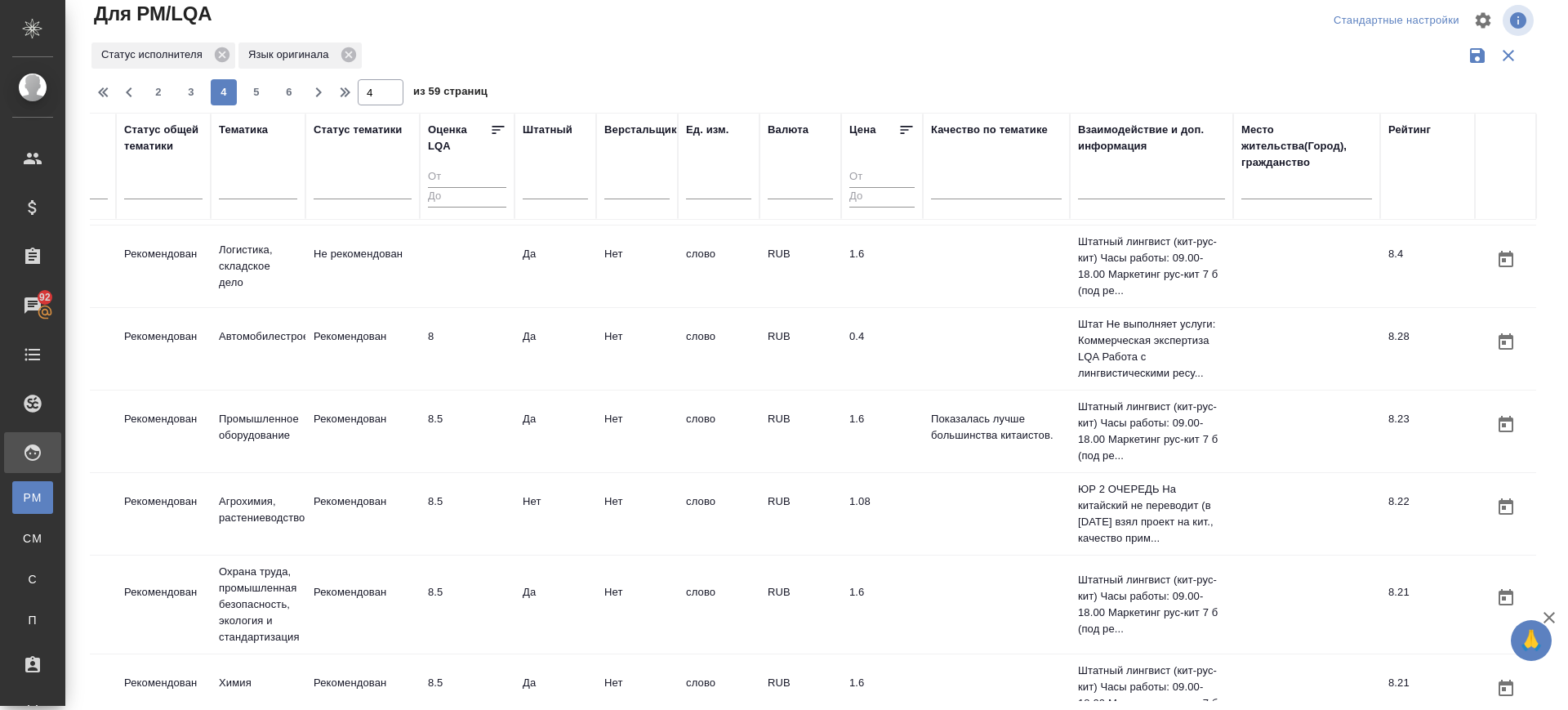
scroll to position [1729, 1152]
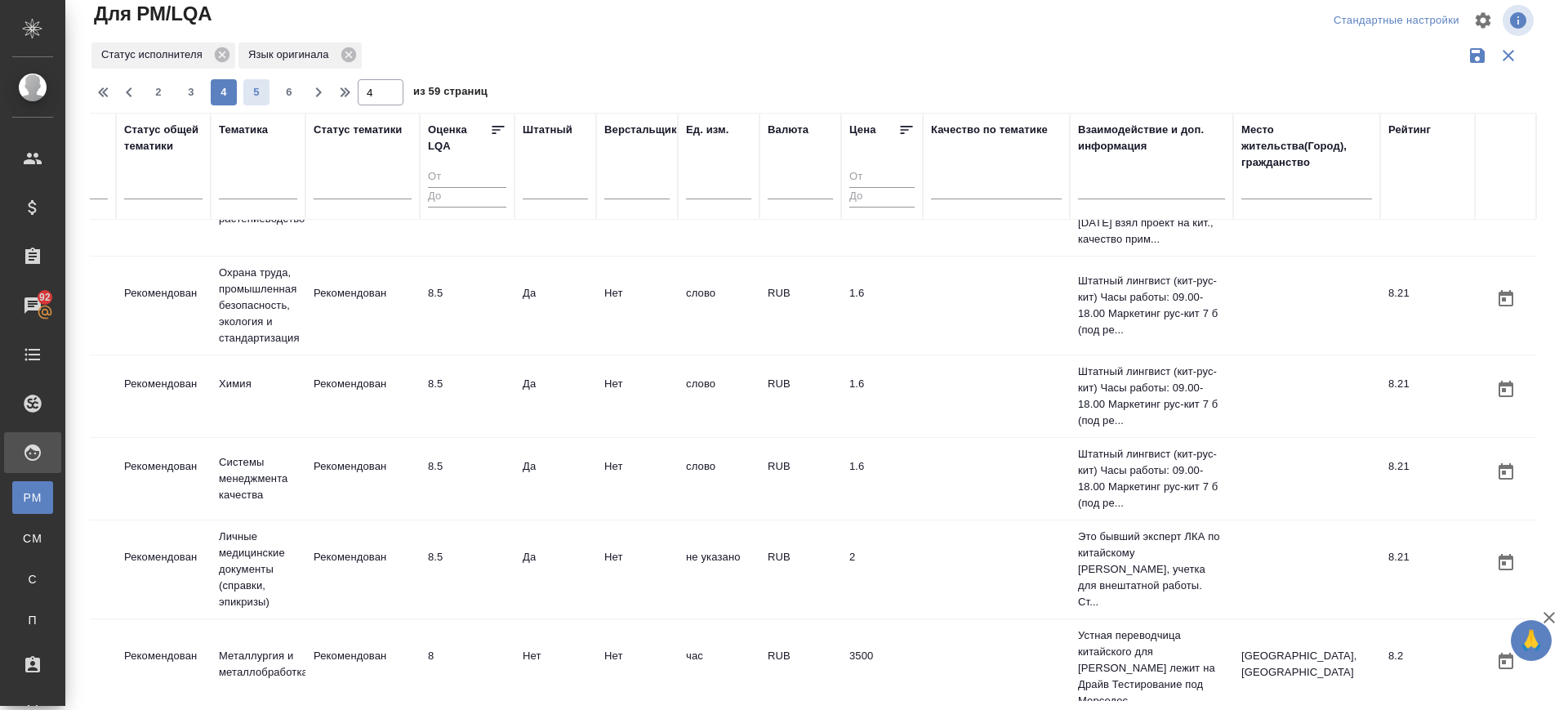
click at [254, 92] on span "5" at bounding box center [256, 92] width 26 height 16
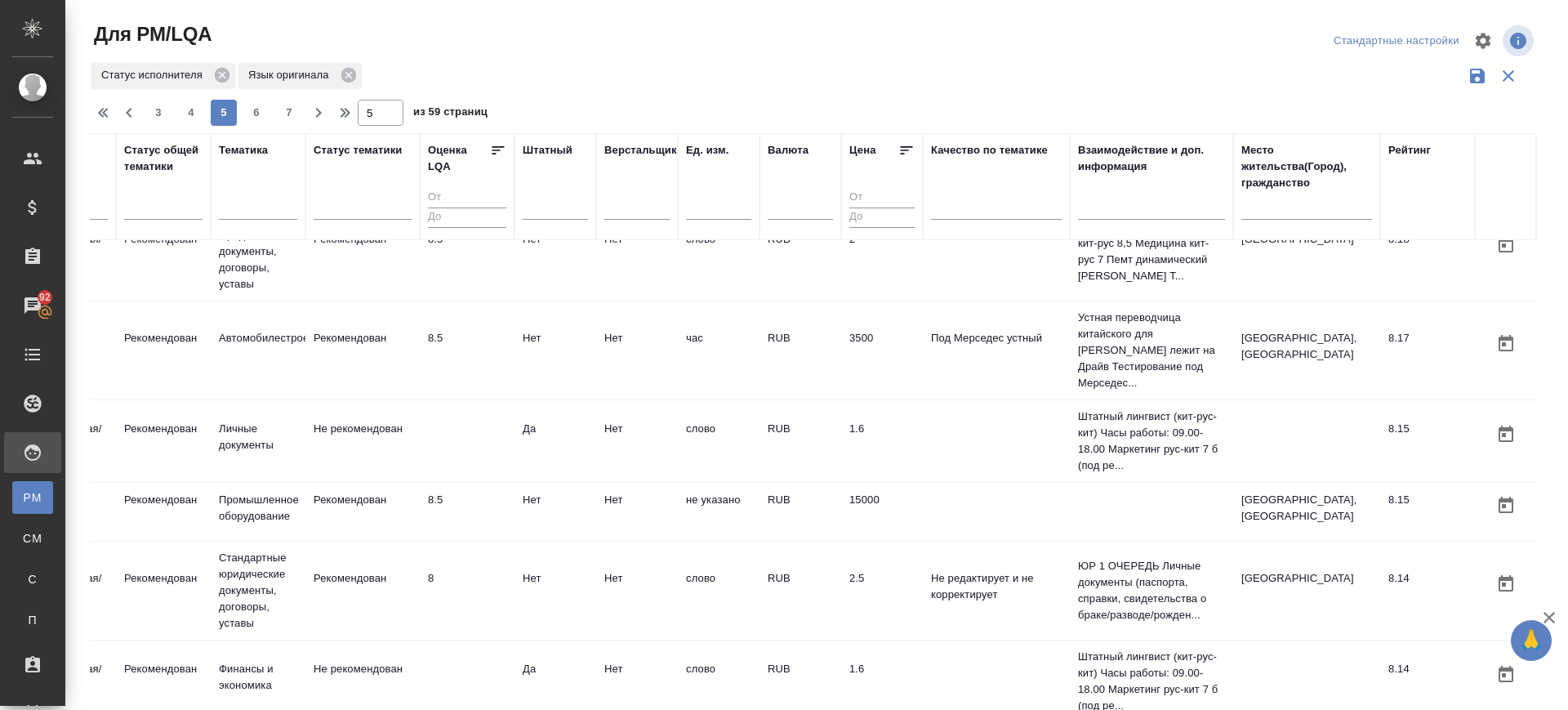
scroll to position [0, 1152]
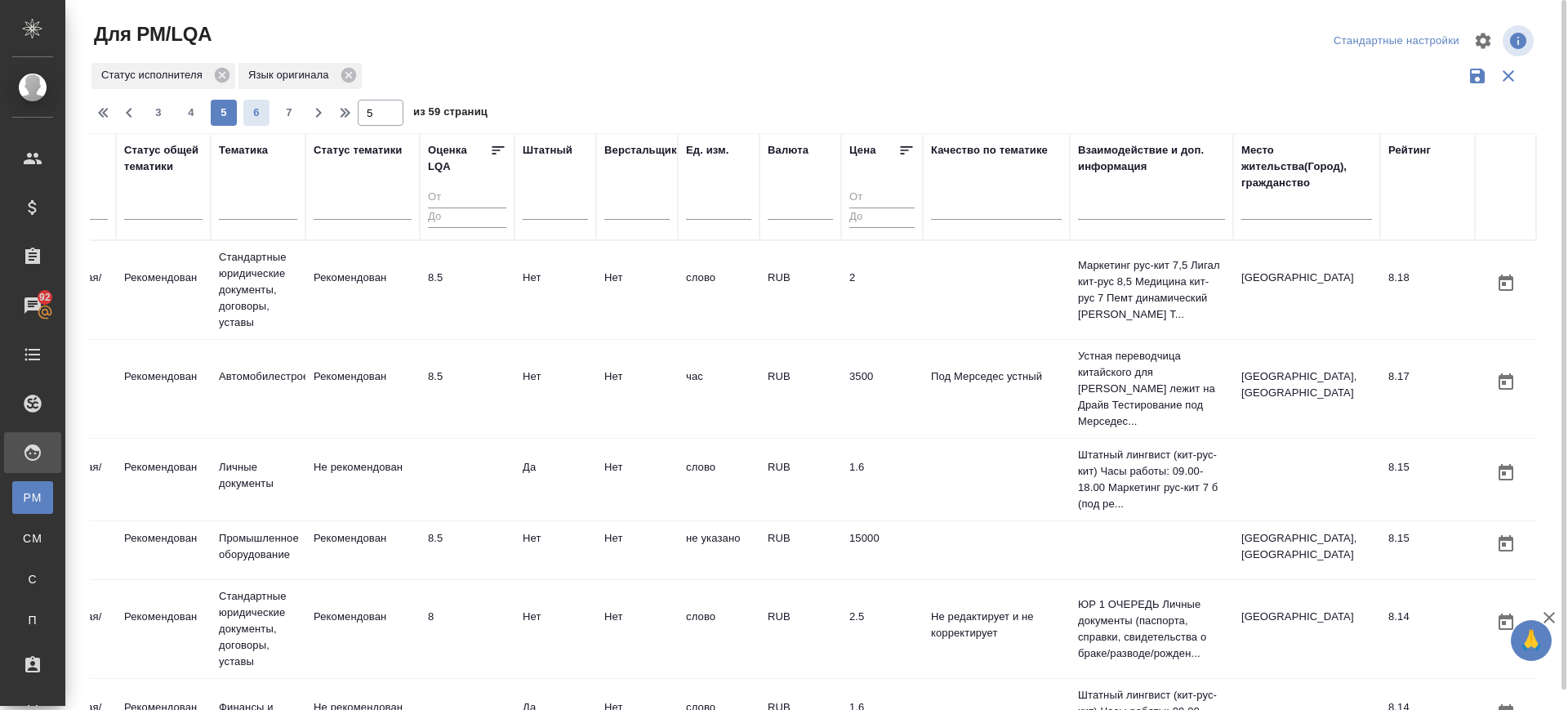
click at [253, 107] on span "6" at bounding box center [256, 112] width 26 height 16
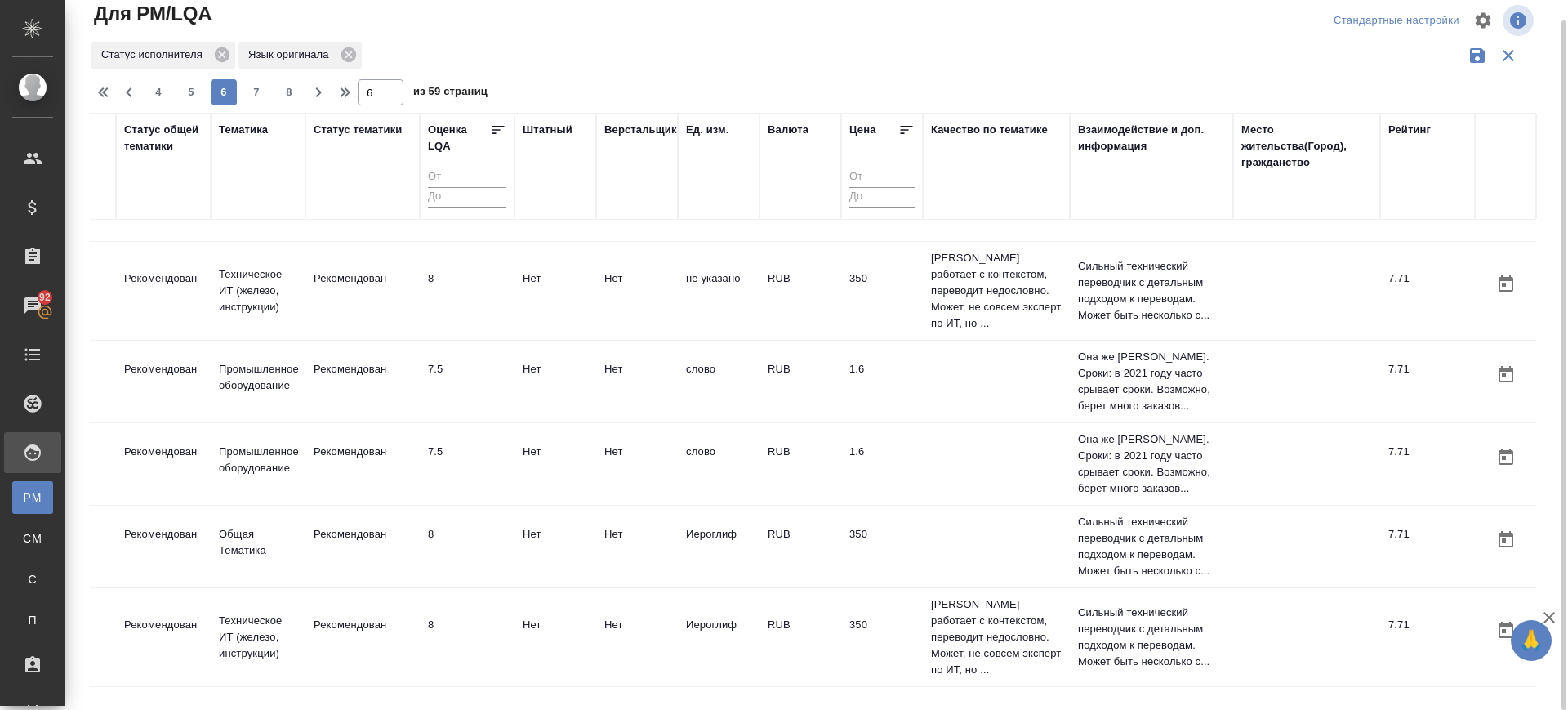
scroll to position [1713, 1152]
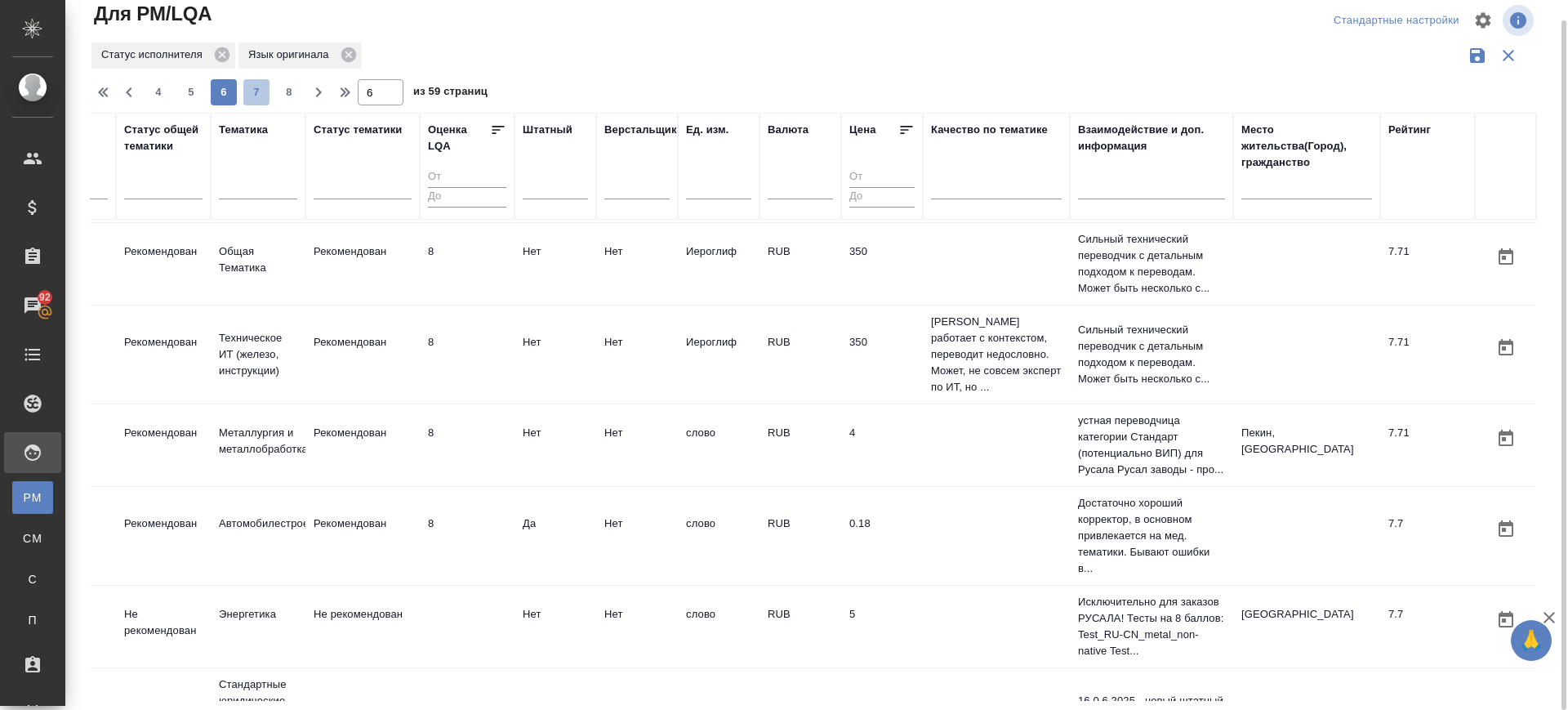
click at [267, 94] on span "7" at bounding box center [256, 92] width 26 height 16
type input "7"
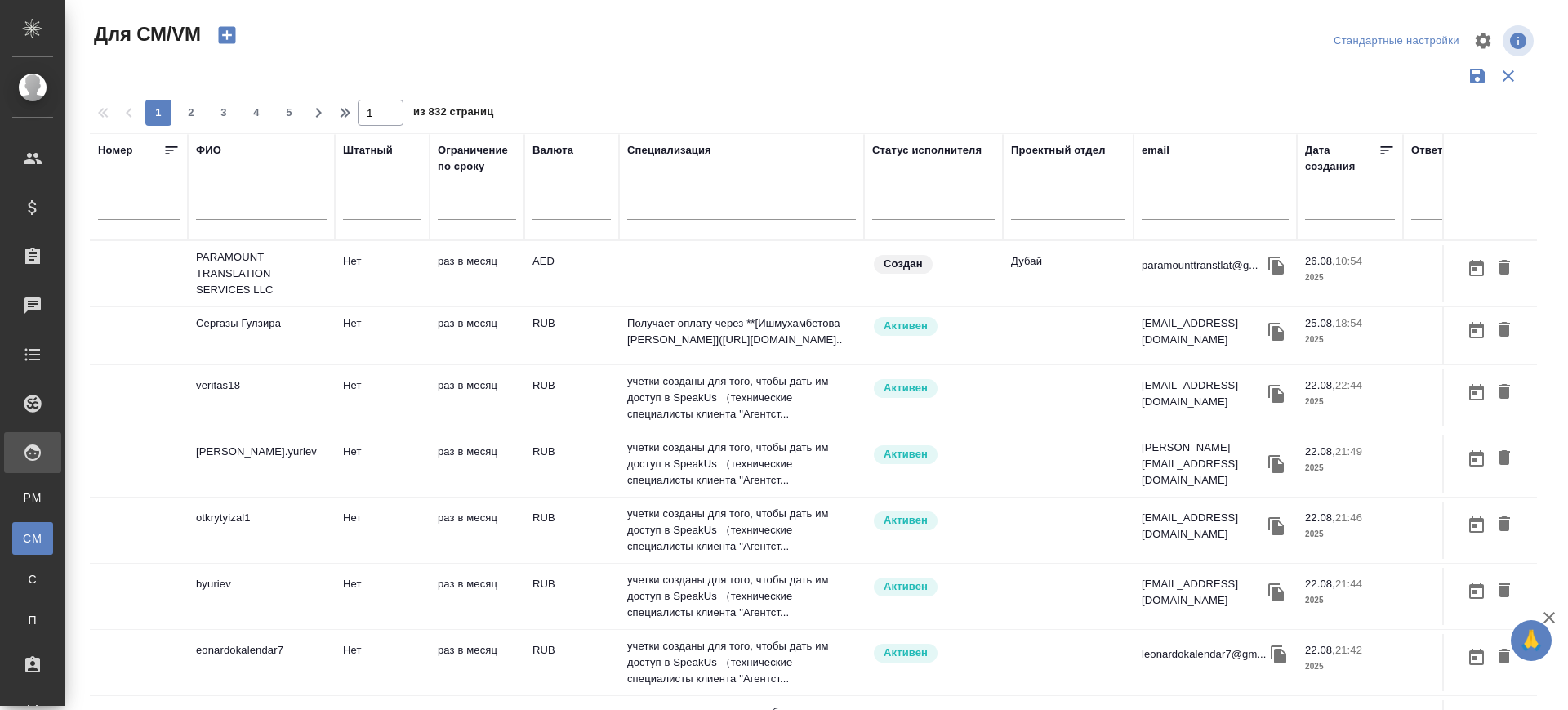
click at [1174, 211] on input "text" at bounding box center [1214, 209] width 147 height 20
paste input ""mectameredowa@gmail.com" <mectameredowa@gmail.com>"
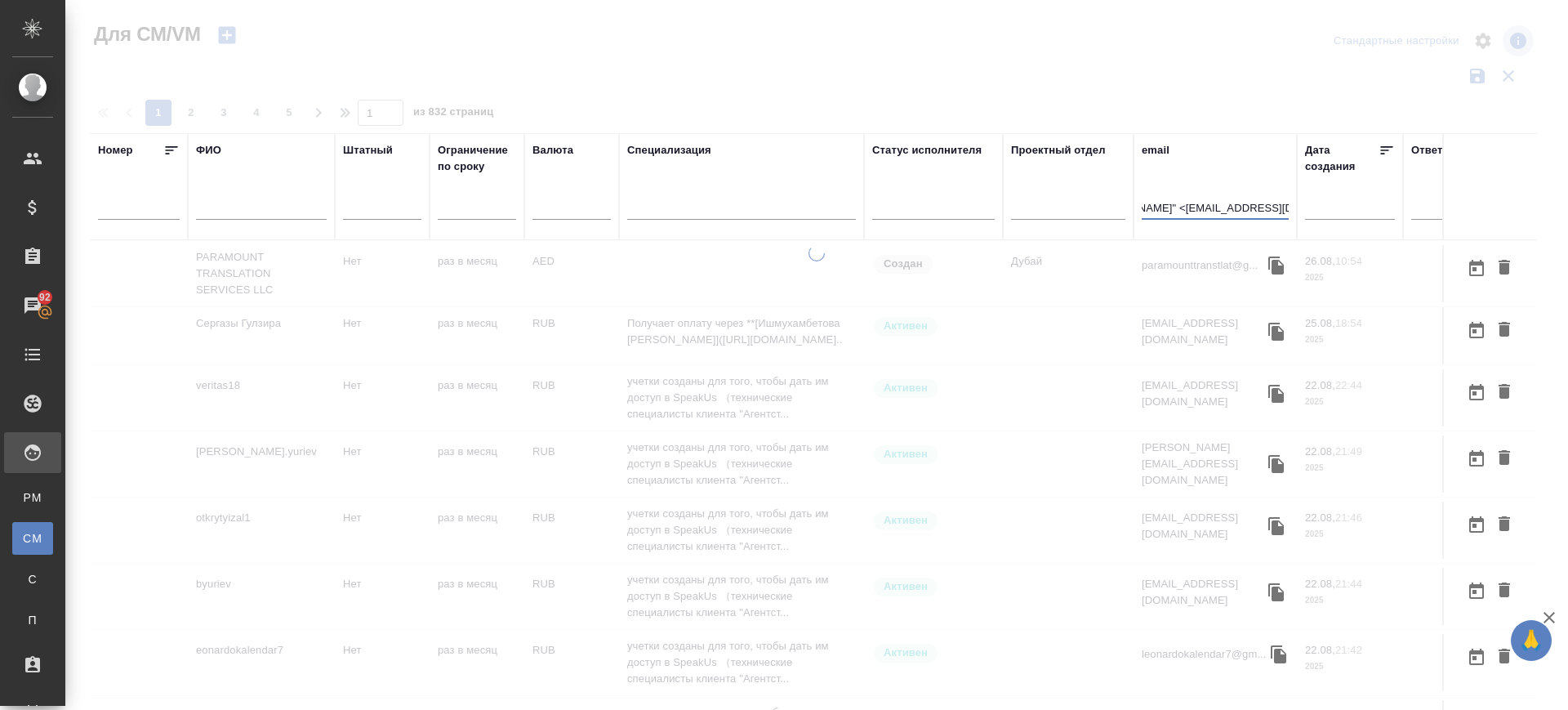
scroll to position [0, 151]
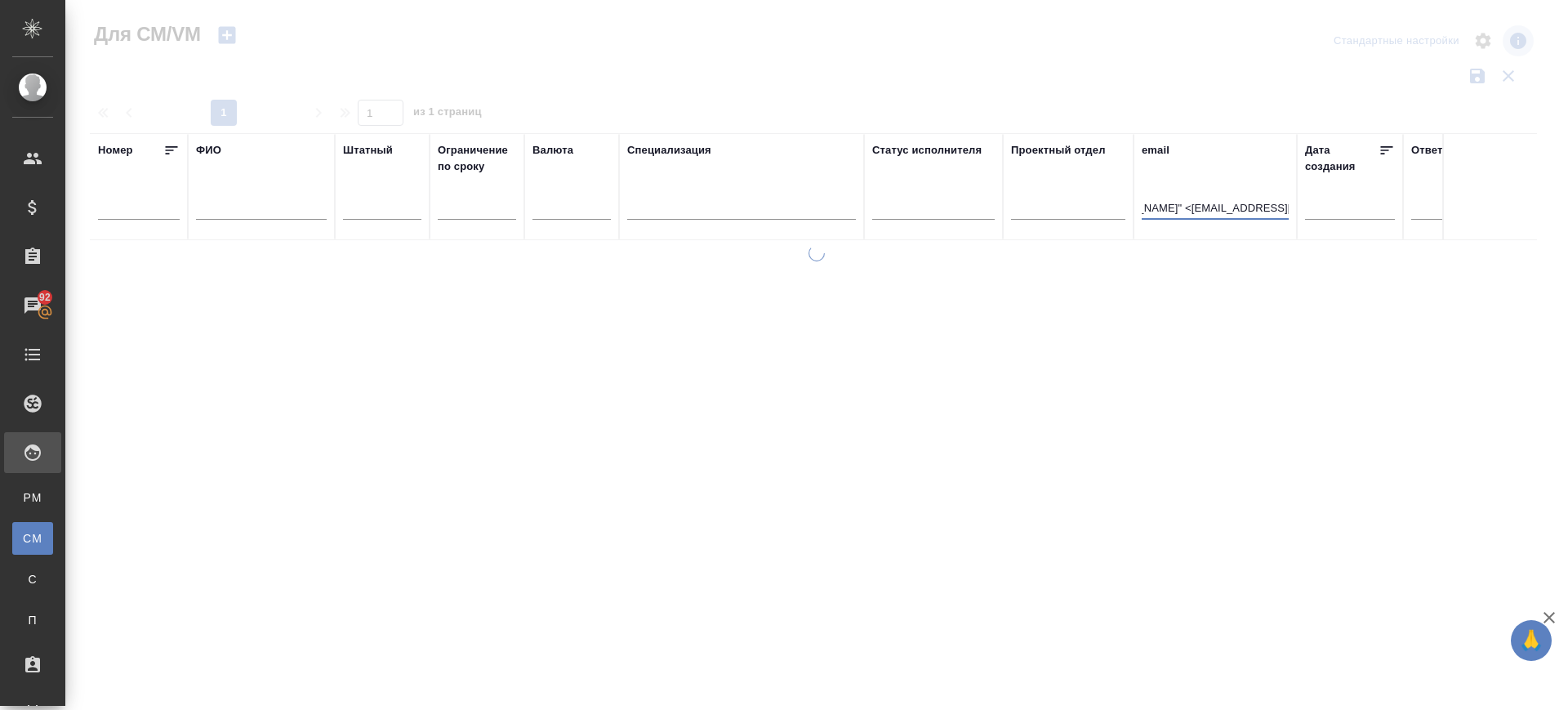
click at [1153, 212] on input ""mectameredowa@gmail.com" <mectameredowa@gmail.com" at bounding box center [1214, 209] width 147 height 20
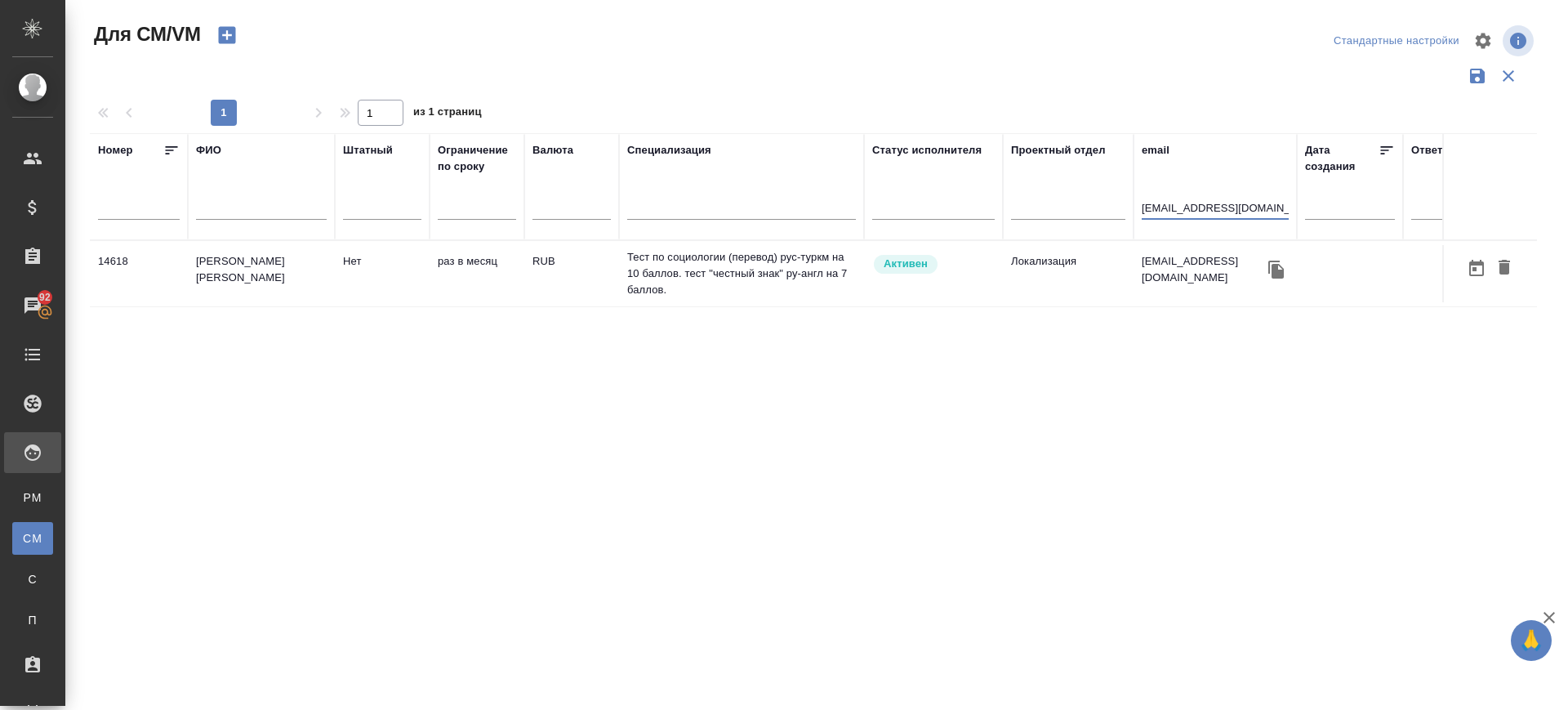
type input "ectameredowa@gmail.com"
click at [263, 267] on td "[PERSON_NAME] [PERSON_NAME]" at bounding box center [261, 273] width 147 height 58
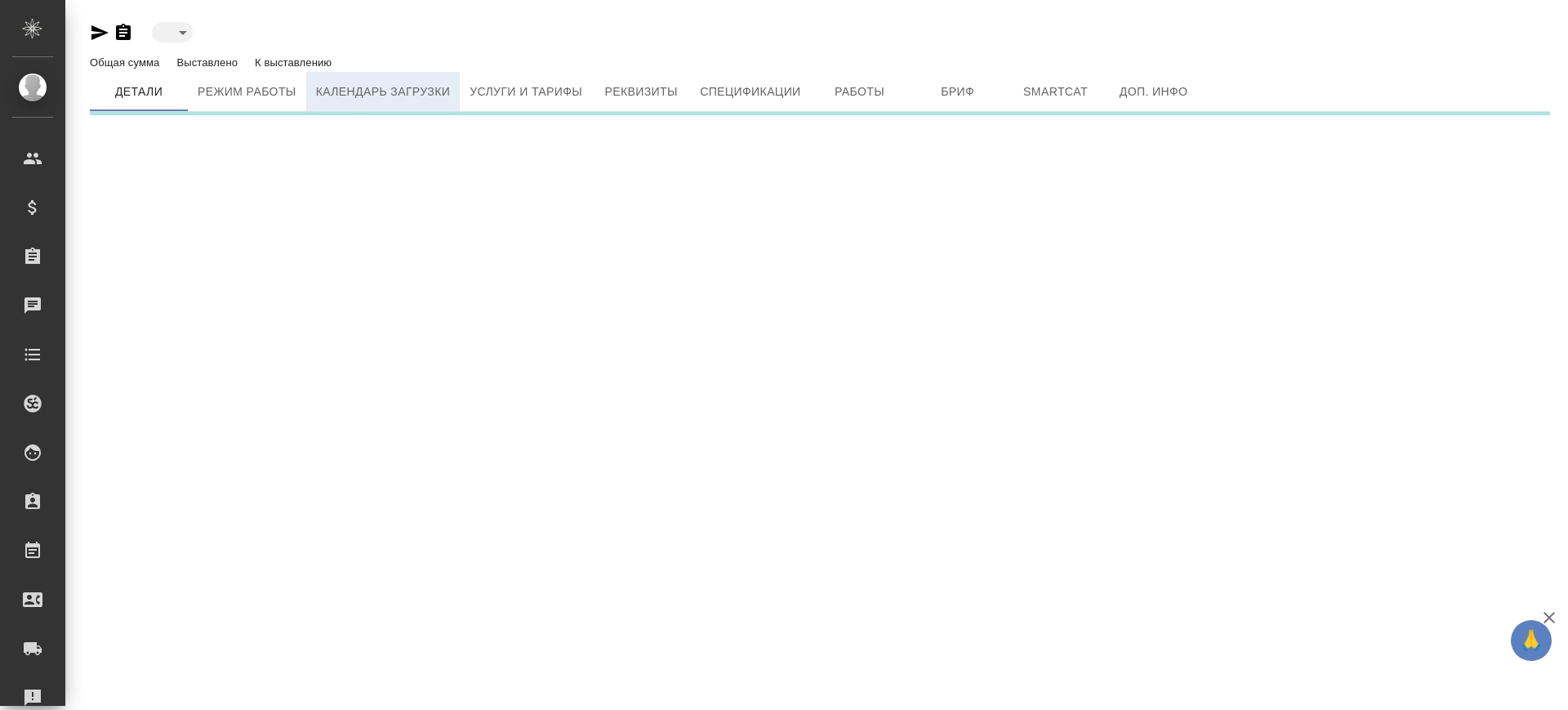
type input "active"
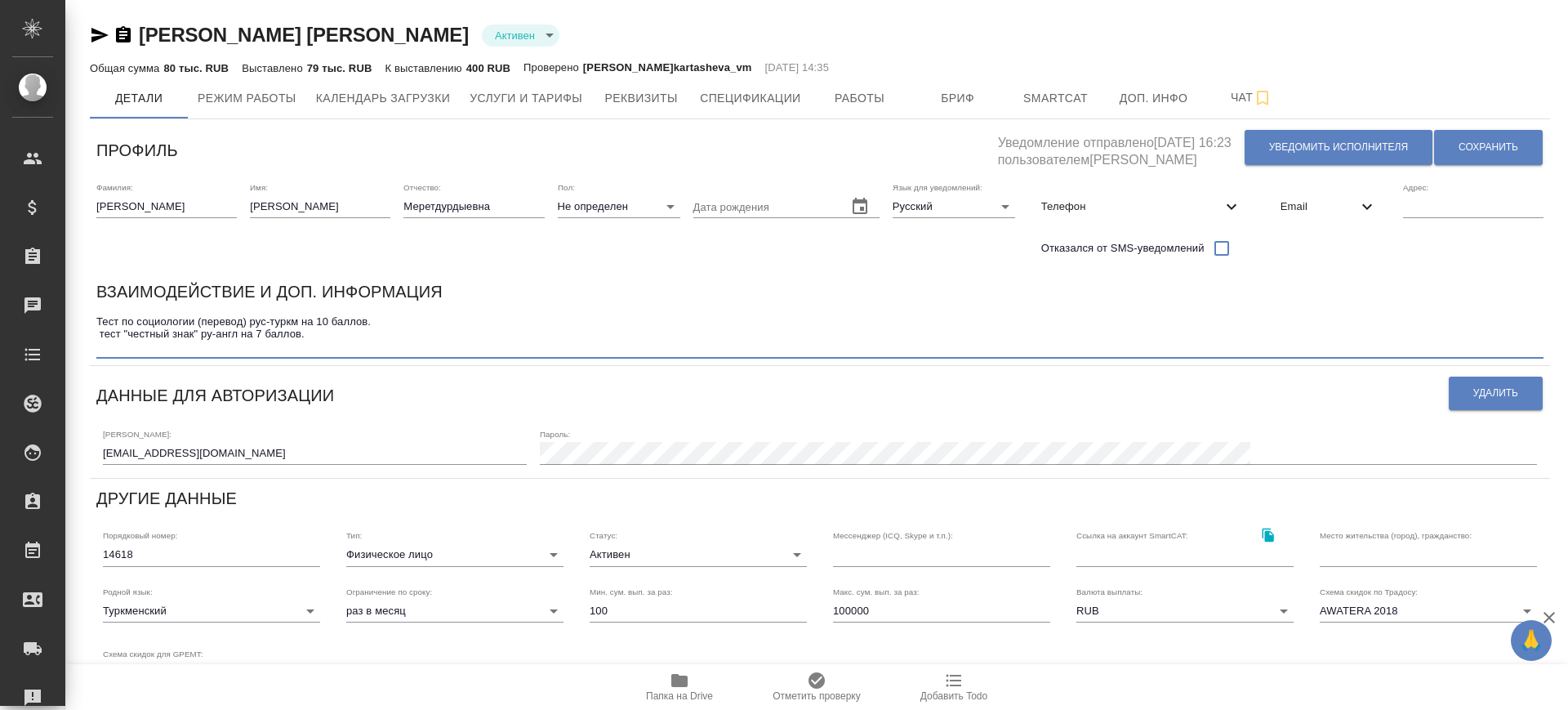
click at [360, 323] on textarea "Тест по социологии (перевод) рус-туркм на 10 баллов. тест "честный знак" ру-анг…" at bounding box center [819, 334] width 1447 height 37
click at [356, 335] on textarea "Тест по социологии (перевод) рус-туркм на 10 баллов. тест "честный знак" ру-анг…" at bounding box center [819, 334] width 1447 height 37
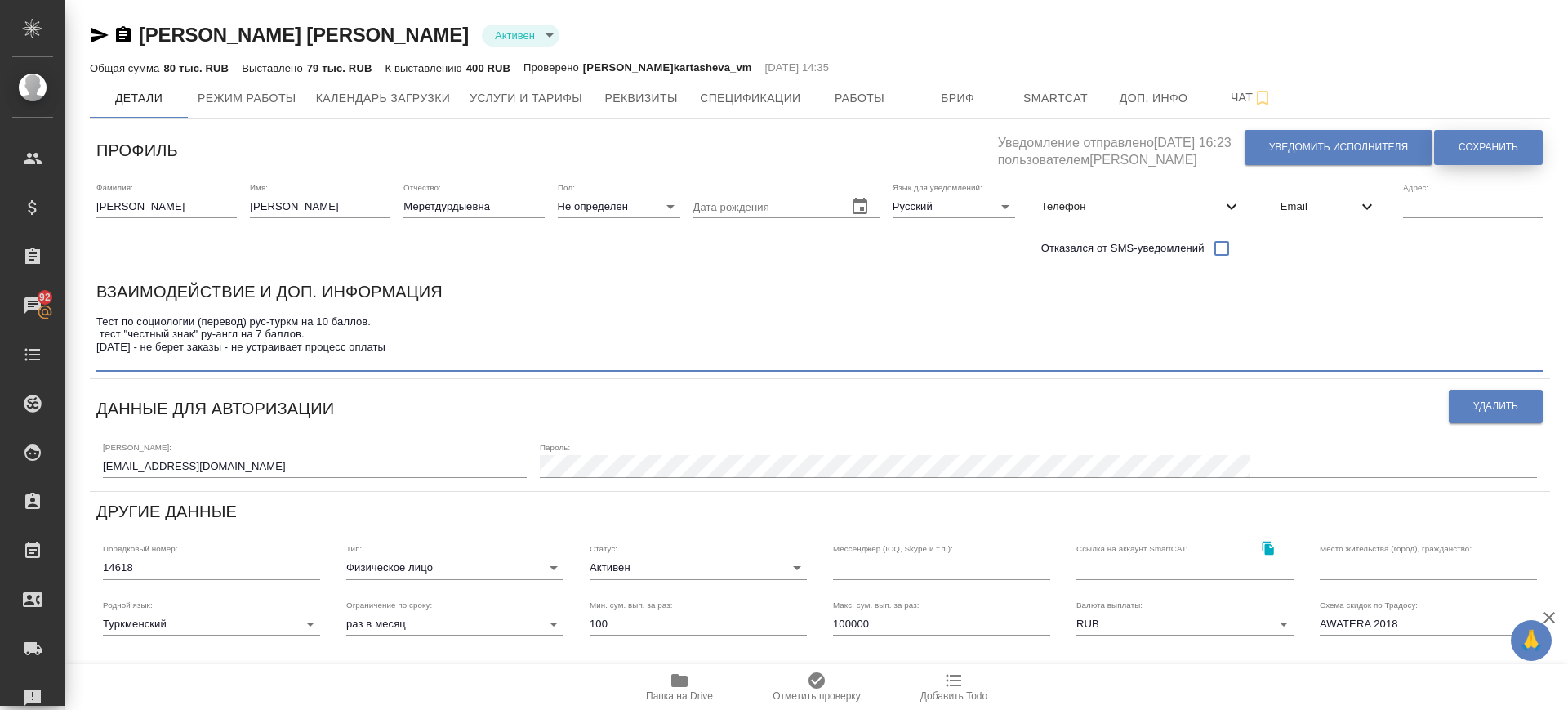
type textarea "Тест по социологии (перевод) рус-туркм на 10 баллов. тест "честный знак" ру-анг…"
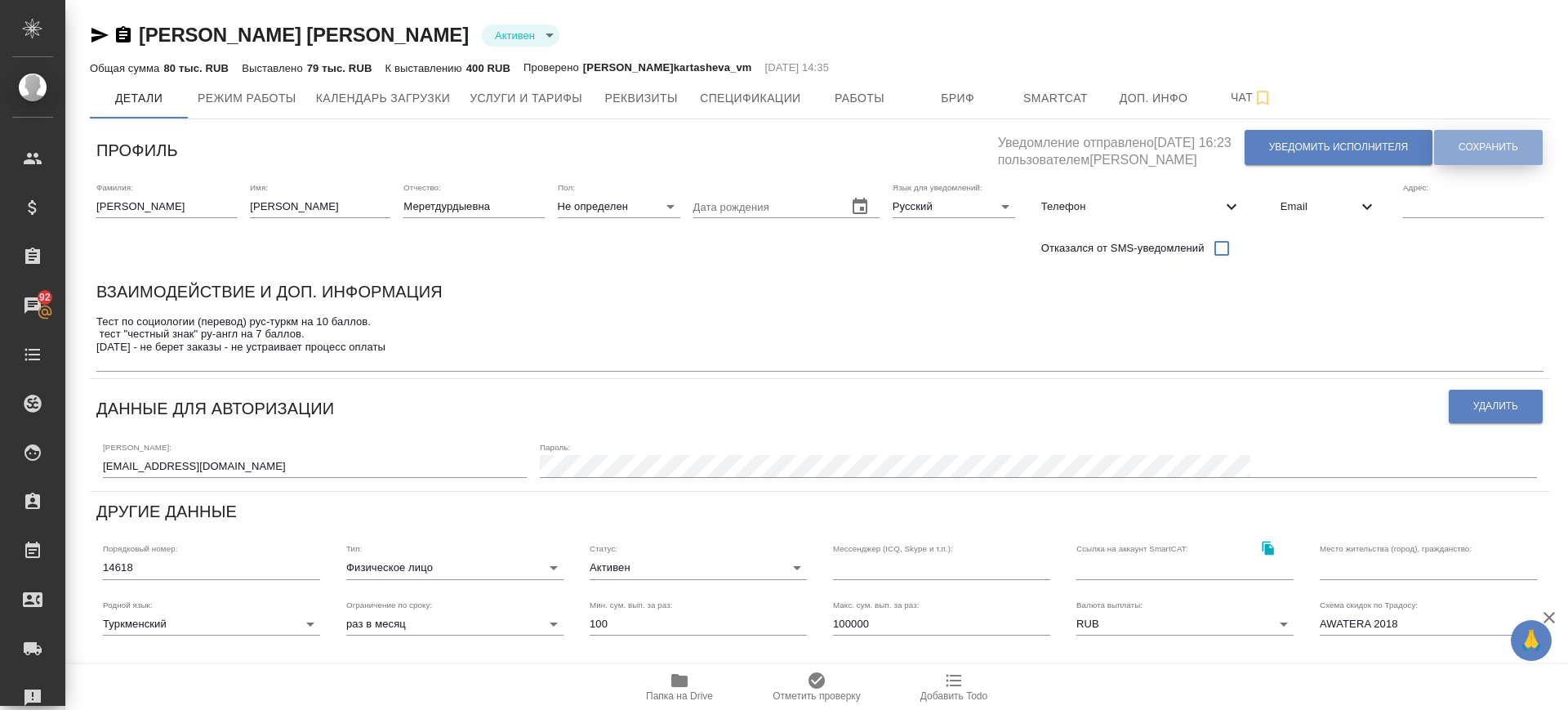
click at [1470, 143] on span "Сохранить" at bounding box center [1488, 147] width 59 height 13
